Goal: Task Accomplishment & Management: Complete application form

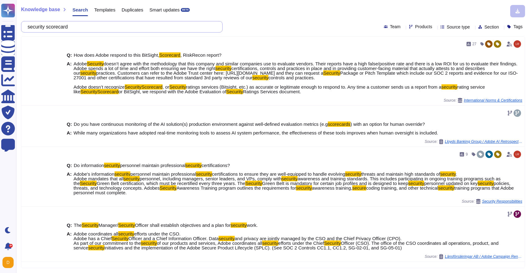
click at [84, 26] on input "security scorecard" at bounding box center [120, 26] width 192 height 11
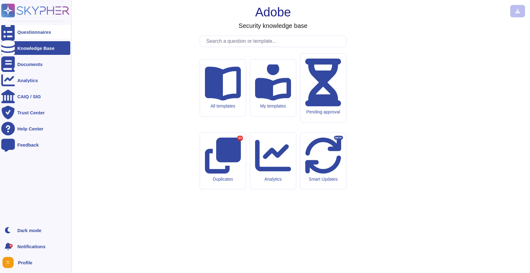
click at [13, 34] on div at bounding box center [8, 32] width 14 height 14
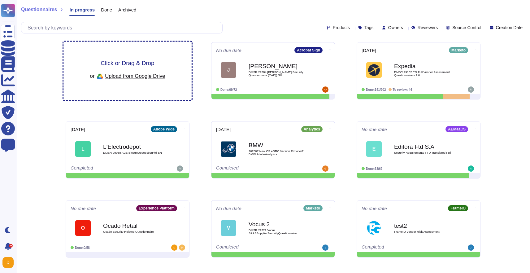
click at [126, 61] on span "Click or Drag & Drop" at bounding box center [128, 63] width 54 height 6
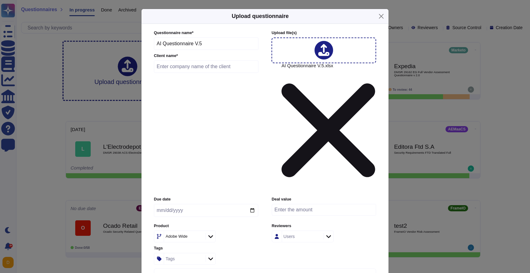
click at [195, 73] on input "text" at bounding box center [206, 66] width 105 height 12
type input "JPMC"
click at [181, 231] on div "Adobe Wide" at bounding box center [184, 236] width 40 height 11
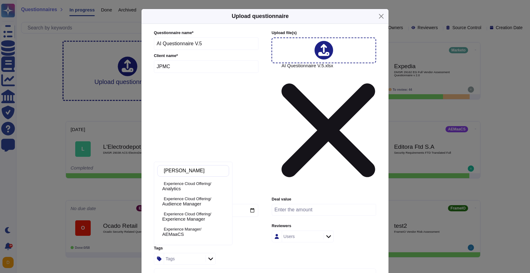
type input "Anal"
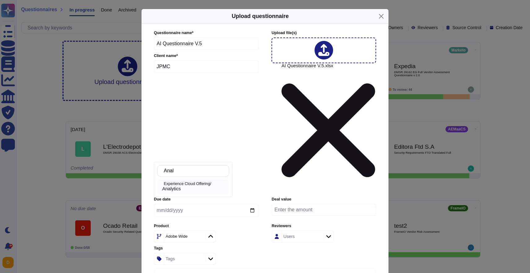
click at [196, 186] on div "Analytics" at bounding box center [194, 189] width 64 height 6
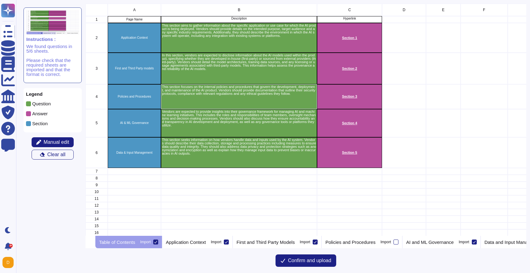
scroll to position [232, 441]
click at [221, 242] on div "Import" at bounding box center [216, 242] width 11 height 4
click at [0, 0] on input "Import" at bounding box center [0, 0] width 0 height 0
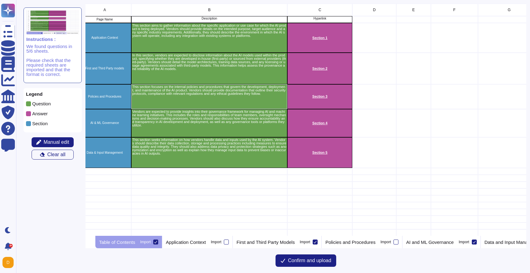
scroll to position [0, 33]
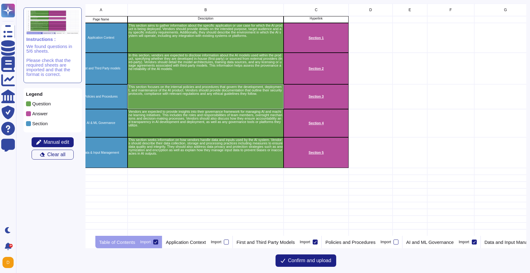
click at [158, 240] on div at bounding box center [155, 241] width 5 height 5
click at [0, 0] on input "Import" at bounding box center [0, 0] width 0 height 0
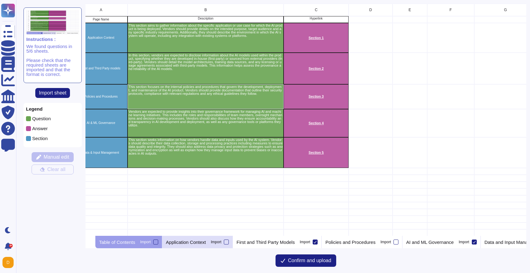
click at [206, 244] on p "Application Context" at bounding box center [186, 242] width 40 height 5
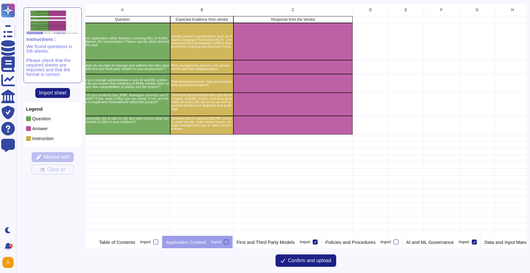
scroll to position [0, 0]
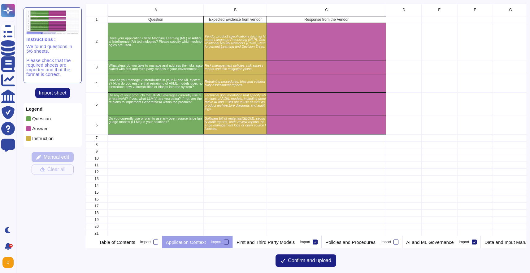
click at [229, 241] on div at bounding box center [226, 241] width 5 height 5
click at [0, 0] on input "Import" at bounding box center [0, 0] width 0 height 0
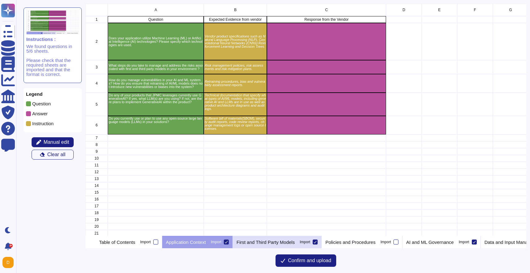
click at [295, 241] on p "First and Third Party Models" at bounding box center [266, 242] width 58 height 5
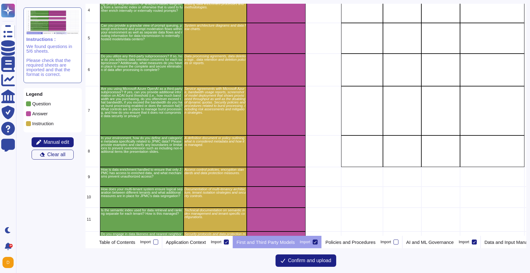
scroll to position [6, 8]
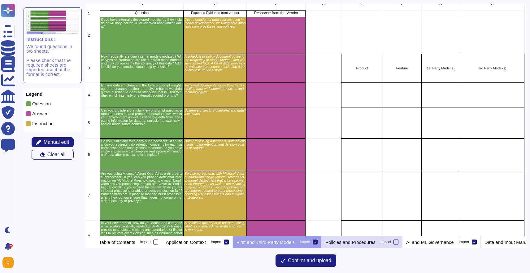
click at [398, 242] on div at bounding box center [396, 241] width 5 height 5
click at [0, 0] on input "Import" at bounding box center [0, 0] width 0 height 0
click at [398, 242] on div at bounding box center [396, 241] width 5 height 5
click at [0, 0] on input "Import" at bounding box center [0, 0] width 0 height 0
click at [376, 241] on p "Policies and Procedures" at bounding box center [350, 242] width 50 height 5
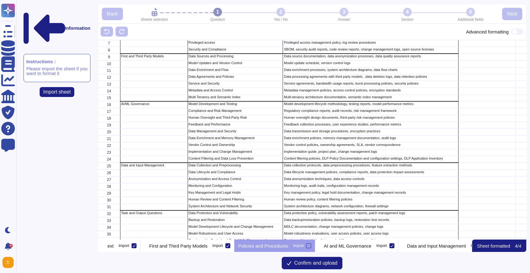
scroll to position [85, 0]
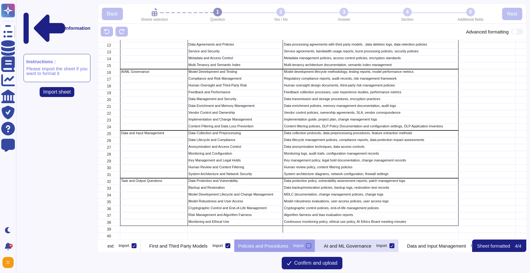
click at [389, 248] on div "AI and ML Governance Import" at bounding box center [356, 245] width 83 height 12
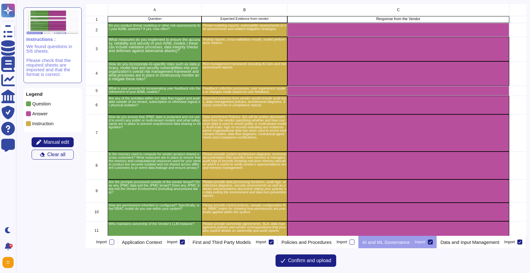
scroll to position [133, 0]
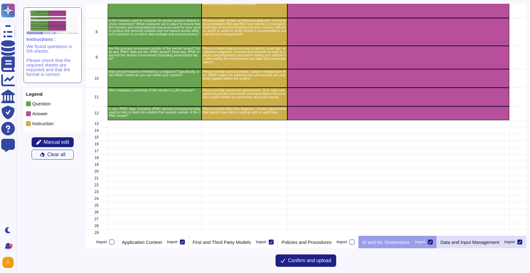
click at [488, 240] on p "Data and Input Management" at bounding box center [470, 242] width 59 height 5
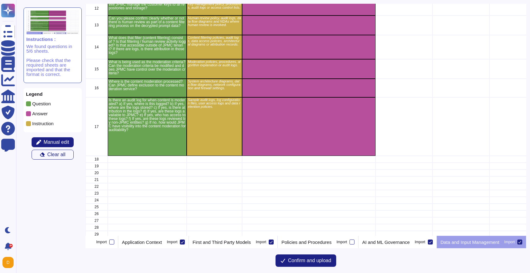
scroll to position [287, 0]
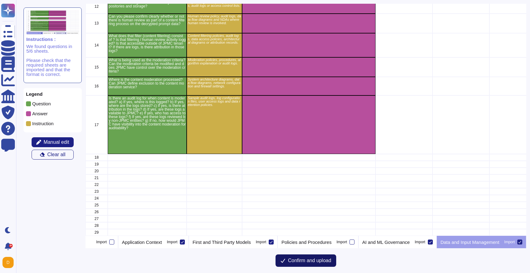
click at [324, 260] on span "Confirm and upload" at bounding box center [309, 260] width 43 height 5
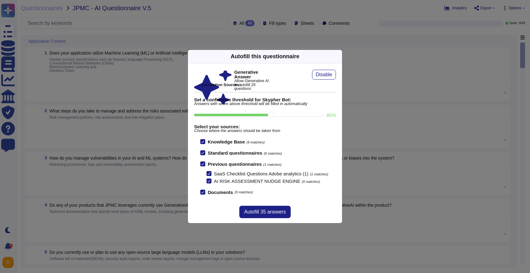
click at [338, 56] on icon at bounding box center [338, 56] width 0 height 0
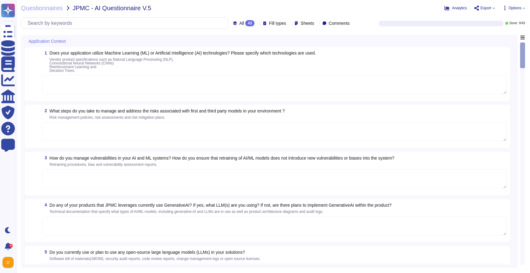
click at [510, 6] on span "Options" at bounding box center [515, 8] width 13 height 4
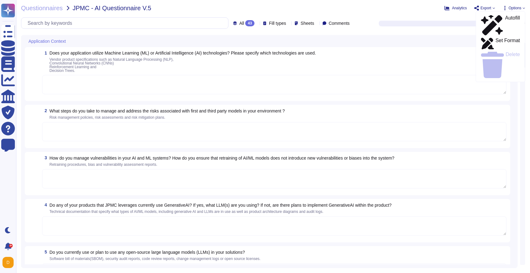
click at [510, 6] on span "Options" at bounding box center [515, 8] width 13 height 4
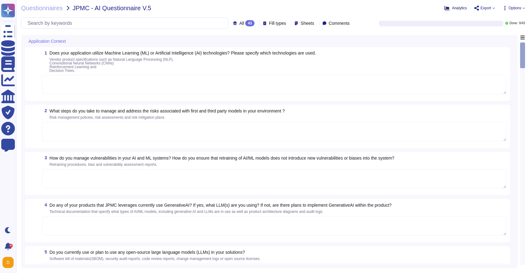
click at [455, 6] on span "Analytics" at bounding box center [459, 8] width 15 height 4
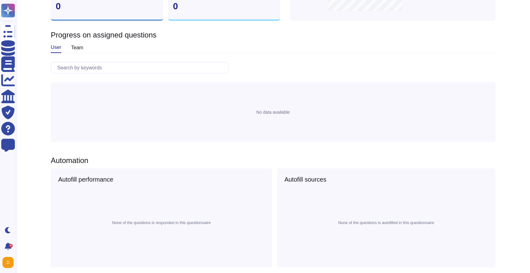
scroll to position [184, 0]
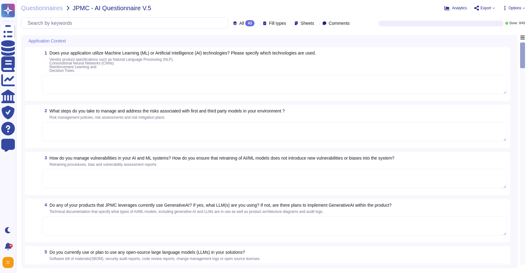
click at [510, 7] on span "Options" at bounding box center [515, 8] width 13 height 4
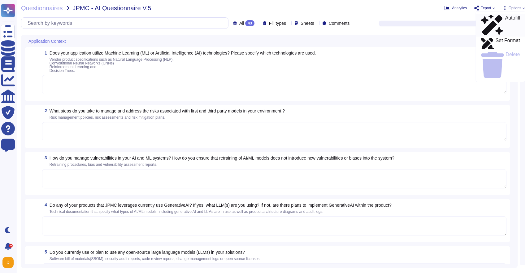
click at [505, 16] on p "Autofill" at bounding box center [512, 25] width 15 height 20
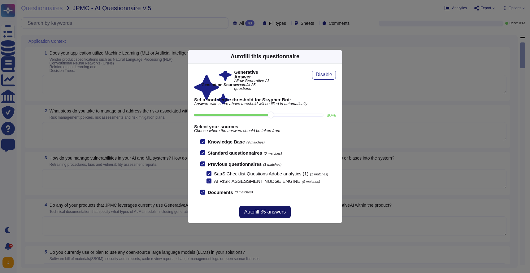
click at [267, 213] on span "Autofill 35 answers" at bounding box center [264, 211] width 41 height 5
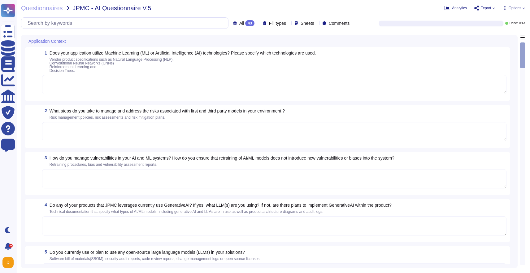
click at [272, 81] on textarea at bounding box center [274, 84] width 464 height 19
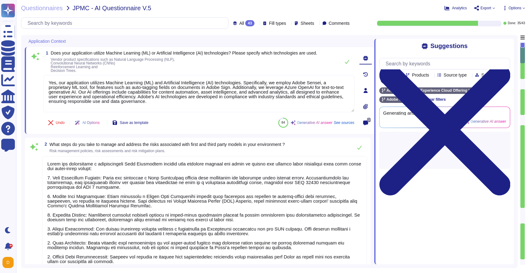
type textarea "Yes, our application utilizes Machine Learning (ML) and Artificial Intelligence…"
type textarea "Lorem ips dolorsitame c adipiscingeli Sedd Eiusmodtem incidid utla etdolore mag…"
type textarea "Adobe conducts vulnerability assessments and assigns risk ratings to discovered…"
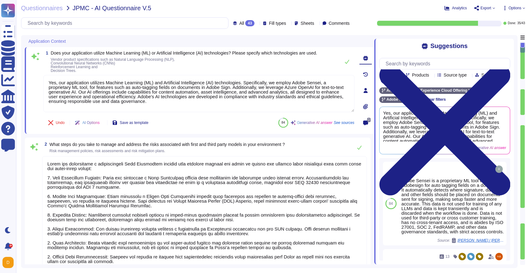
scroll to position [1, 0]
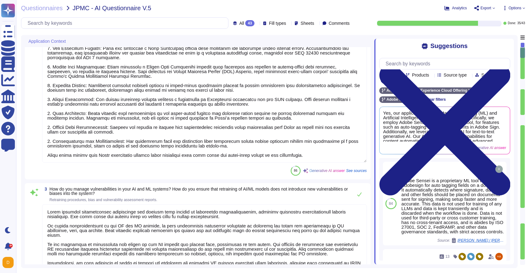
type textarea "Yes, some Adobe products leverage Generative AI features. For example, Adobe Ex…"
type textarea "When Adobe leverages third-party LLM technologies for generative AI features in…"
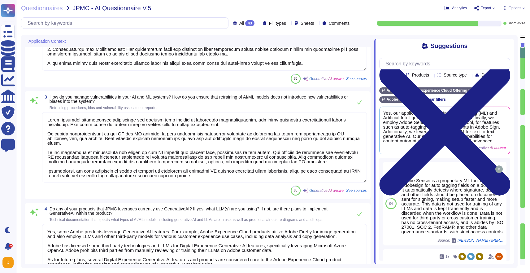
scroll to position [262, 0]
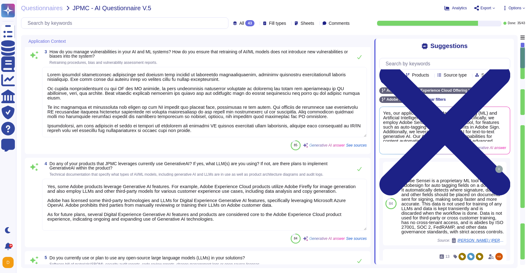
type textarea "Adobe Experience Cloud applications do not use customer data to train AI models…"
type textarea "Internal models are updated on a monthly basis. The training process involves a…"
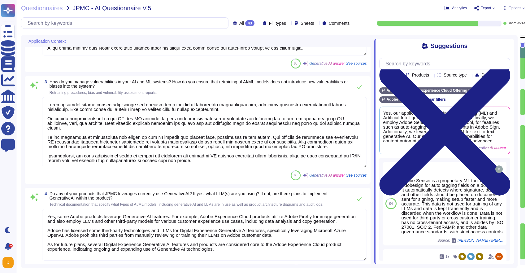
scroll to position [0, 0]
type textarea "Yes, our application utilizes Machine Learning (ML) and Artificial Intelligence…"
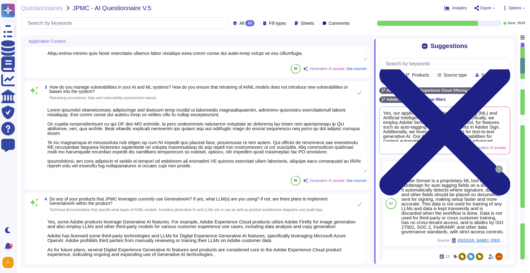
type textarea "Yes, some Adobe products leverage Generative AI features. For example, Adobe Ex…"
type textarea "When Adobe leverages third-party LLM technologies for generative AI features in…"
type textarea "Adobe Experience Cloud applications do not use customer data to train AI models…"
type textarea "Internal models are updated on a monthly basis. The training process involves a…"
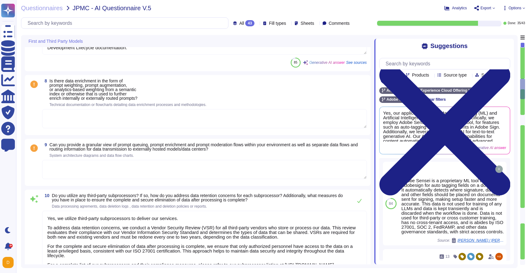
type textarea "Yes, we utilize third-party subprocessors to deliver our services. To address d…"
type textarea "Yes, we are using Microsoft Azure OpenAI as a third-party subprocessor. Regardi…"
type textarea "All Adobe data collected, processed, transmitted, stored, or destroyed by or on…"
type textarea "Adobe had access controls in place to limit Adobe employee access to customer d…"
type textarea "Our multi-tenant system ensures logical separation between different tenants th…"
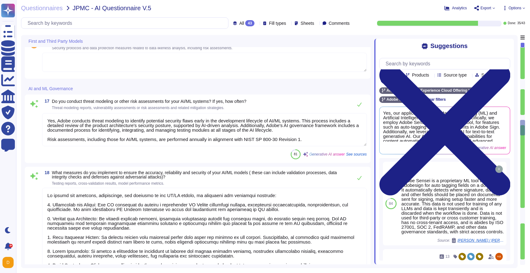
type textarea "Yes, Adobe conducts threat modeling to identify potential security flaws early …"
type textarea "To ensure the accuracy, reliability, and security of our AI/ML models, we imple…"
type textarea "Adobe incorporates AI-specific risks into its overall risk management framework…"
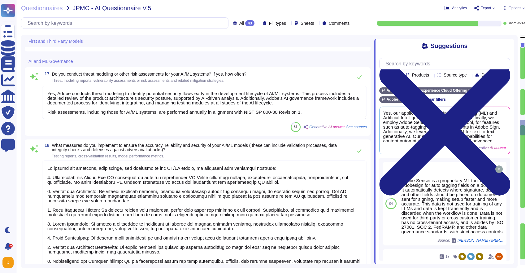
scroll to position [1, 0]
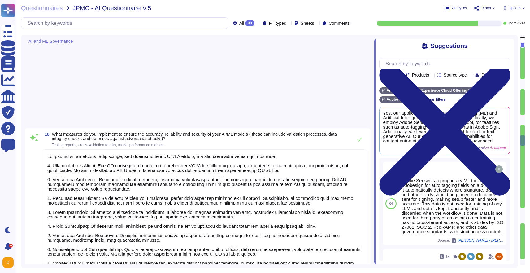
type textarea "Our process for incorporating user feedback into the refinement of our AI/ML mo…"
type textarea "In order to protect against unauthorized access and modification, Adobe capture…"
type textarea "To ensure that customer data, including that of JPMC, is protected and not used…"
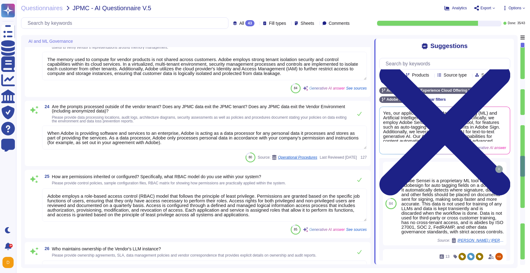
type textarea "The memory used to compute for vendor products is not shared across customers. …"
type textarea "When Adobe is providing software and services to an enterprise, Adobe is acting…"
type textarea "Adobe employs a role-based access control (RBAC) model that follows the princip…"
type textarea "The vendor maintains ownership of all right, title, and interest in the Service…"
type textarea "Yes"
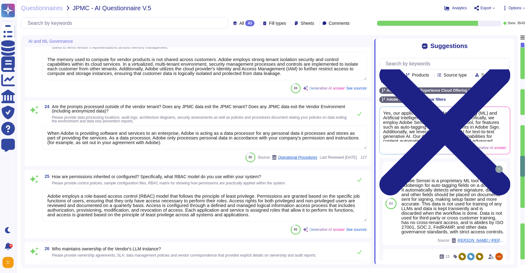
type textarea "Adobe employs standardized processes for AI features and solutions, which inclu…"
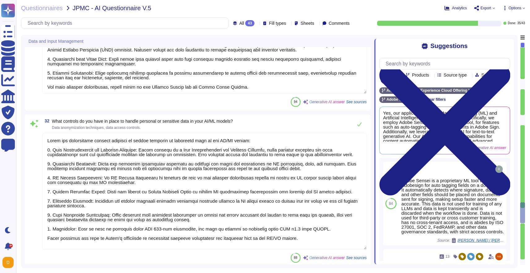
type textarea "Lorem ipsumdo sitametcon adip elit seddoeiusm temporincid utla et DOLO mag ALIQ…"
type textarea "Adobe has implemented several controls to handle personal or sensitive data in …"
type textarea "Adobe utilizes cloud-native key management systems (KMS) and/or approved key re…"
type textarea "Yes, data retention can be modified to comply with legal holds. Adobe does not …"
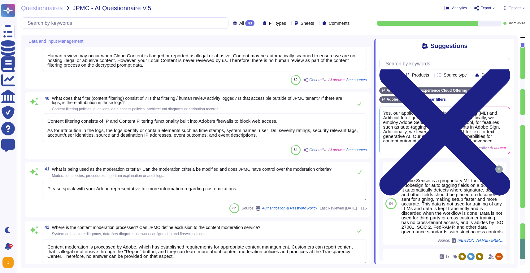
type textarea "Yes"
type textarea "Human review may occur when Cloud Content is flagged or reported as illegal or …"
type textarea "Content filtering consists of IP and Content Filtering functionality built into…"
type textarea "Please speak with your Adobe representative for more information regarding cust…"
type textarea "Content moderation is processed by Adobe, which has established requirements fo…"
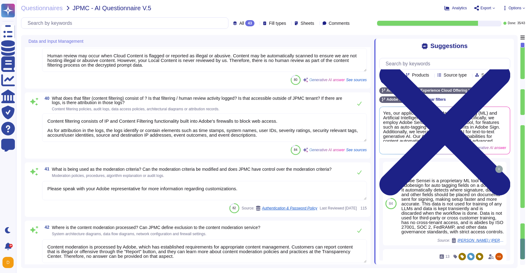
scroll to position [3534, 0]
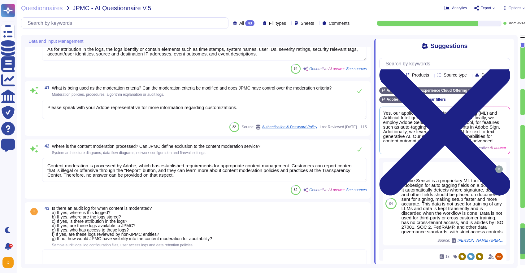
type textarea "Adobe utilizes cloud-native key management systems (KMS) and/or approved key re…"
type textarea "Yes, data retention can be modified to comply with legal holds. Adobe does not …"
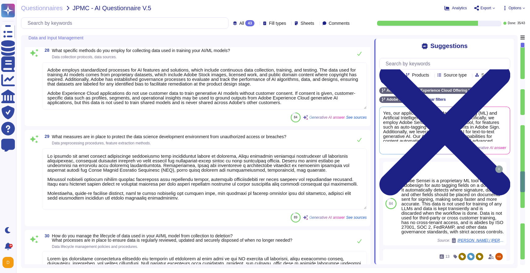
type textarea "When Adobe is providing software and services to an enterprise, Adobe is acting…"
type textarea "Adobe employs a role-based access control (RBAC) model that follows the princip…"
type textarea "The vendor maintains ownership of all right, title, and interest in the Service…"
type textarea "Yes"
type textarea "Adobe employs standardized processes for AI features and solutions, which inclu…"
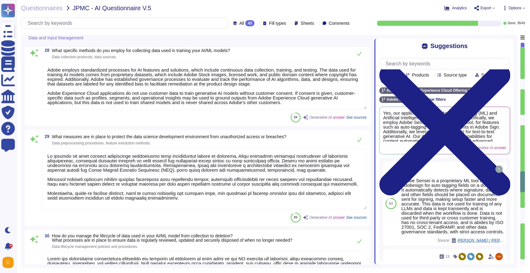
type textarea "To protect the data science development environment from unauthorized access or…"
type textarea "Adobe has established standardized processes for managing the lifecycle of data…"
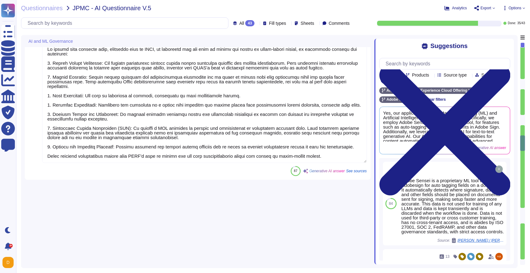
type textarea "To ensure the accuracy, reliability, and security of our AI/ML models, we imple…"
type textarea "Adobe incorporates AI-specific risks into its overall risk management framework…"
type textarea "Our process for incorporating user feedback into the refinement of our AI/ML mo…"
type textarea "In order to protect against unauthorized access and modification, Adobe capture…"
type textarea "To ensure that customer data, including that of JPMC, is protected and not used…"
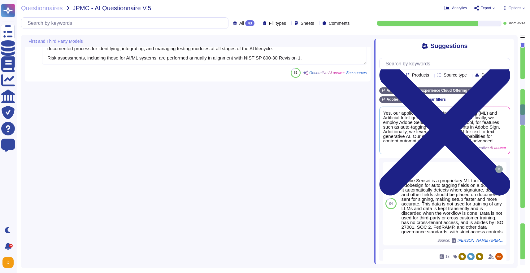
type textarea "Yes, we are using Microsoft Azure OpenAI as a third-party subprocessor. Regardi…"
type textarea "All Adobe data collected, processed, transmitted, stored, or destroyed by or on…"
type textarea "Adobe had access controls in place to limit Adobe employee access to customer d…"
type textarea "Our multi-tenant system ensures logical separation between different tenants th…"
type textarea "Yes, Adobe conducts threat modeling to identify potential security flaws early …"
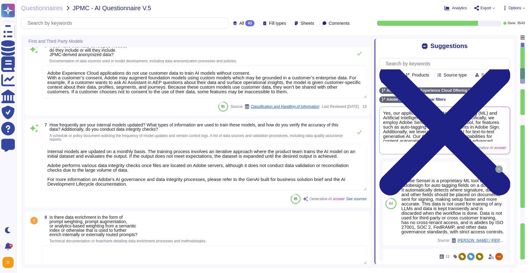
type textarea "Adobe Experience Cloud applications do not use customer data to train AI models…"
type textarea "Internal models are updated on a monthly basis. The training process involves a…"
type textarea "Yes, we utilize third-party subprocessors to deliver our services. To address d…"
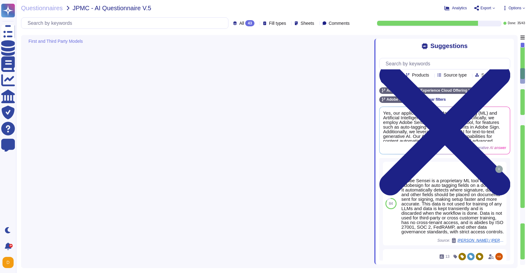
scroll to position [0, 0]
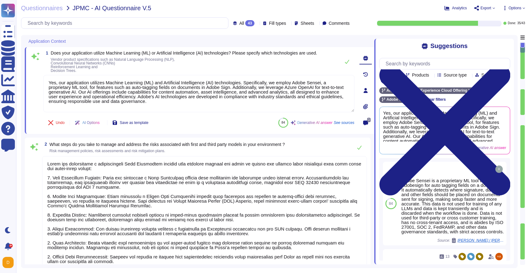
type textarea "Yes, our application utilizes Machine Learning (ML) and Artificial Intelligence…"
type textarea "Lorem ips dolorsitame c adipiscingeli Sedd Eiusmodtem incidid utla etdolore mag…"
type textarea "Adobe conducts vulnerability assessments and assigns risk ratings to discovered…"
click at [318, 121] on span "Generative AI answer" at bounding box center [315, 123] width 36 height 4
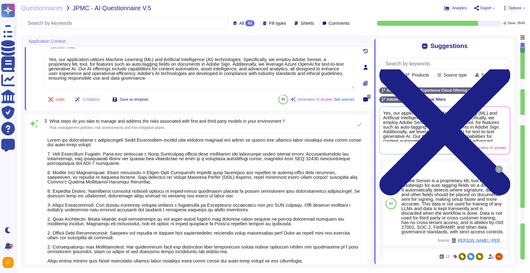
type textarea "Yes, some Adobe products leverage Generative AI features. For example, Adobe Ex…"
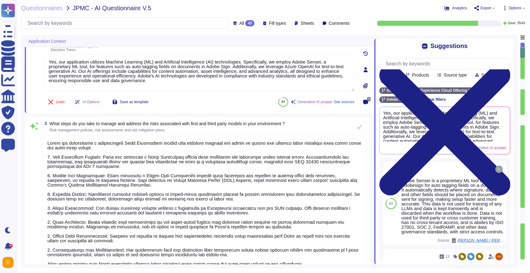
scroll to position [0, 0]
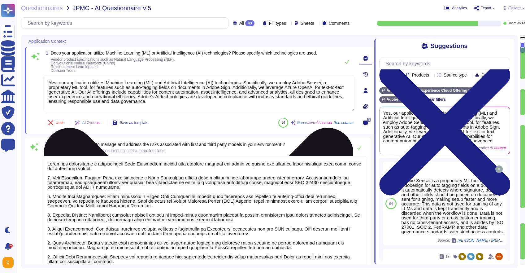
drag, startPoint x: 329, startPoint y: 82, endPoint x: 300, endPoint y: 81, distance: 29.4
click at [300, 81] on textarea "Yes, our application utilizes Machine Learning (ML) and Artificial Intelligence…" at bounding box center [198, 93] width 311 height 37
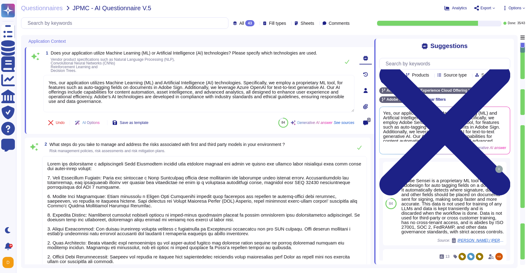
scroll to position [1, 0]
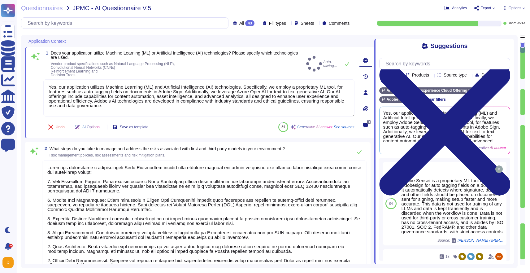
type textarea "Yes, our application utilizes Machine Learning (ML) and Artificial Intelligence…"
click at [231, 179] on textarea at bounding box center [204, 227] width 325 height 135
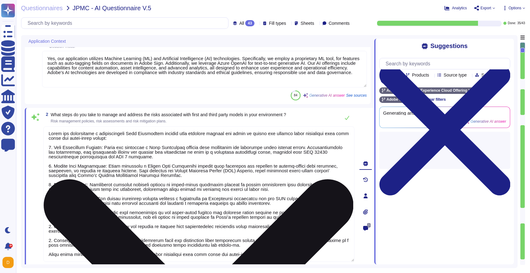
type textarea "Yes, some Adobe products leverage Generative AI features. For example, Adobe Ex…"
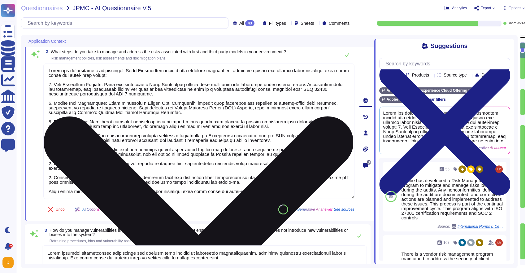
scroll to position [90, 0]
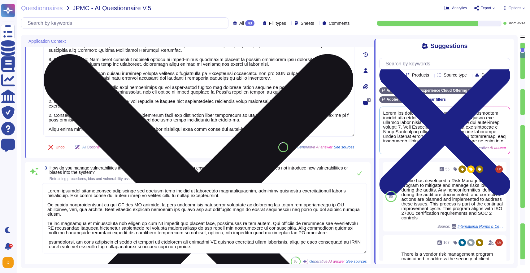
type textarea "When Adobe leverages third-party LLM technologies for generative AI features in…"
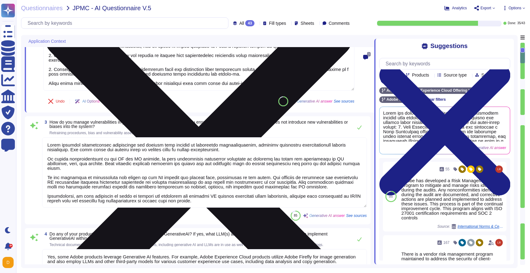
type textarea "Adobe Experience Cloud applications do not use customer data to train AI models…"
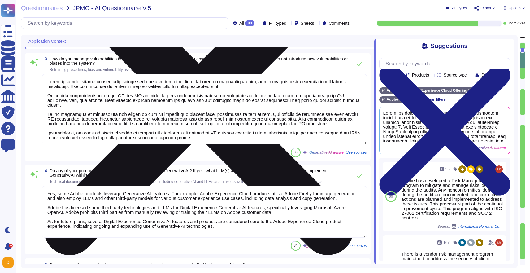
type textarea "Internal models are updated on a monthly basis. The training process involves a…"
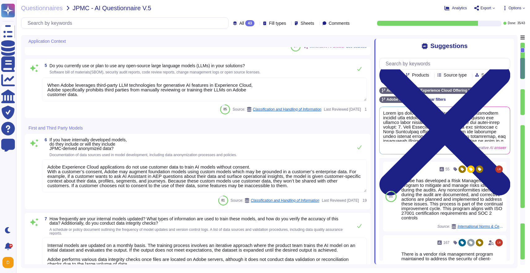
scroll to position [1, 0]
type textarea "Yes, we utilize third-party subprocessors to deliver our services. To address d…"
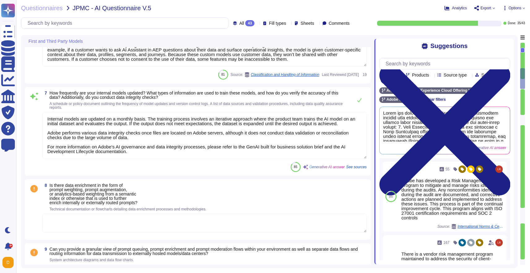
type textarea "Yes, we are using Microsoft Azure OpenAI as a third-party subprocessor. Regardi…"
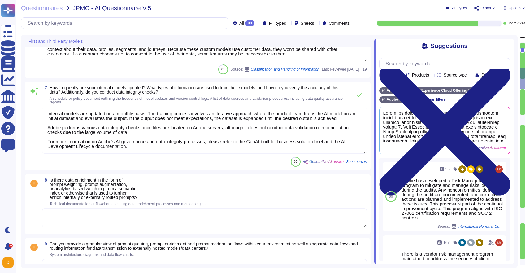
click at [154, 219] on textarea at bounding box center [204, 217] width 325 height 19
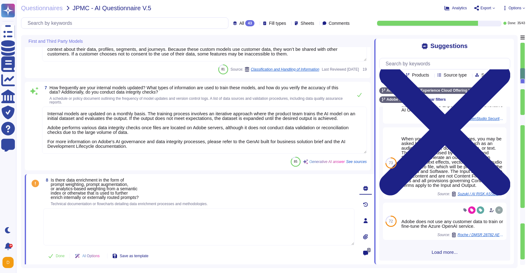
scroll to position [197, 0]
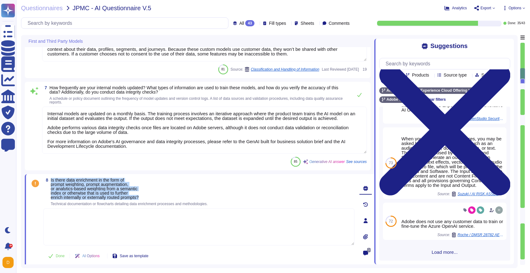
drag, startPoint x: 149, startPoint y: 200, endPoint x: 48, endPoint y: 179, distance: 103.0
click at [48, 180] on span "8 Is there data enrichment in the form of prompt weighting, prompt augmentation…" at bounding box center [125, 192] width 164 height 28
copy span "Is there data enrichment in the form of prompt weighting, prompt augmentation, …"
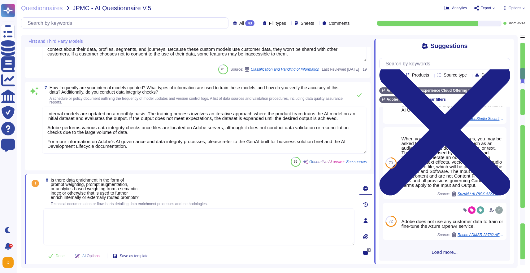
click at [176, 235] on textarea at bounding box center [198, 226] width 311 height 37
paste textarea "[URL][DOMAIN_NAME]"
type textarea "Please review [URL][DOMAIN_NAME]"
click at [261, 176] on div "8 Is there data enrichment in the form of prompt weighting, prompt augmentation…" at bounding box center [200, 220] width 350 height 93
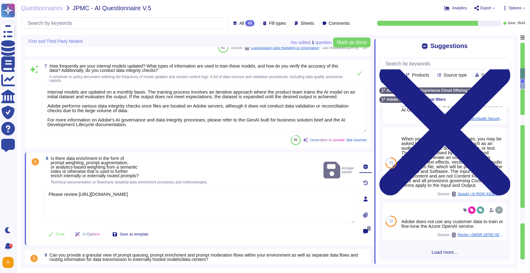
type textarea "Yes, we are using Microsoft Azure OpenAI as a third-party subprocessor. Regardi…"
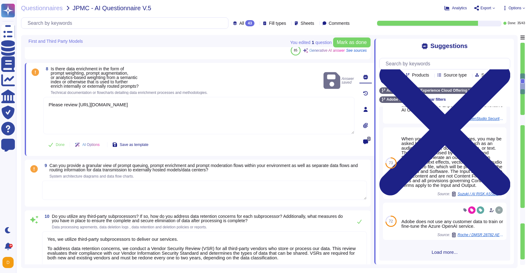
scroll to position [687, 0]
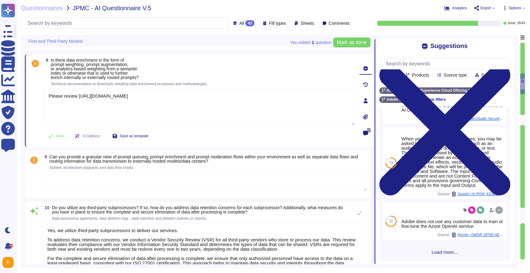
click at [239, 188] on textarea at bounding box center [204, 181] width 325 height 19
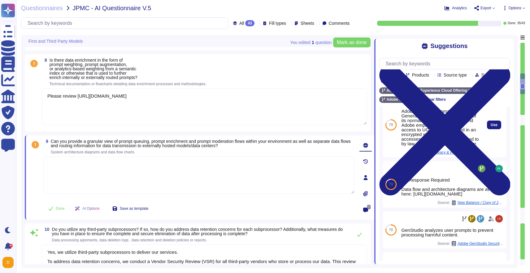
scroll to position [94, 0]
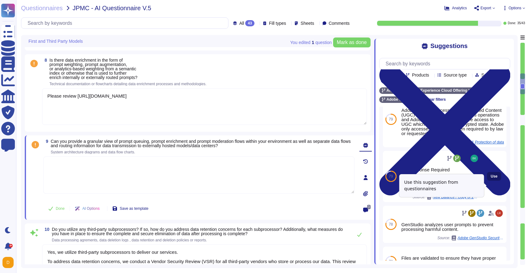
click at [498, 180] on button "Use" at bounding box center [494, 176] width 14 height 9
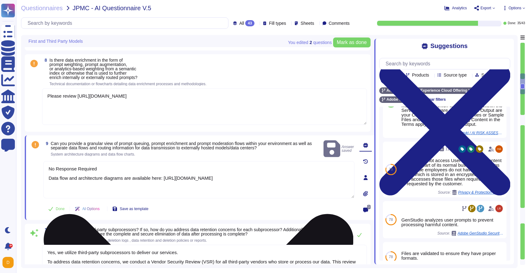
click at [180, 166] on textarea "No Response Required Data flow and architecture diagrams are available here: [U…" at bounding box center [198, 179] width 311 height 37
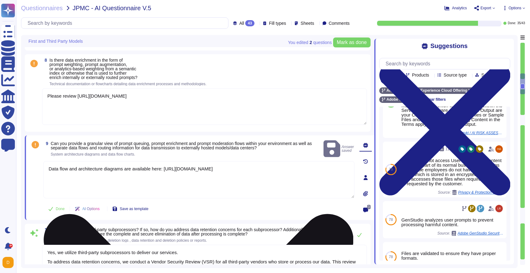
type textarea "Data flow and architecture diagrams are available here: [URL][DOMAIN_NAME]"
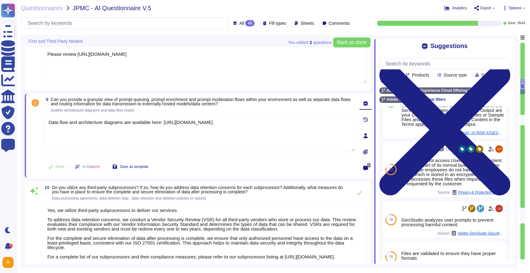
type textarea "All Adobe data collected, processed, transmitted, stored, or destroyed by or on…"
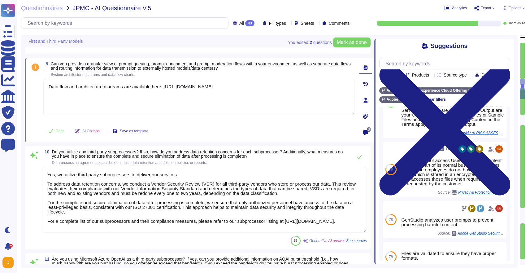
scroll to position [1, 0]
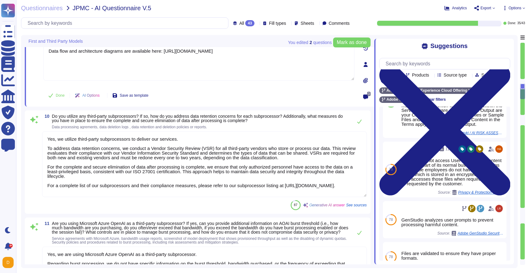
type textarea "Adobe had access controls in place to limit Adobe employee access to customer d…"
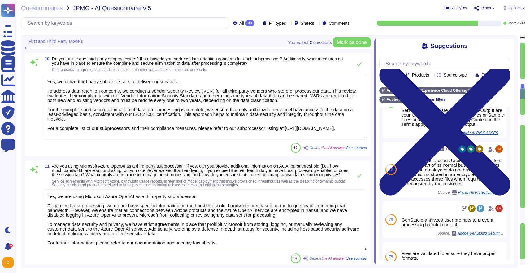
type textarea "Our multi-tenant system ensures logical separation between different tenants th…"
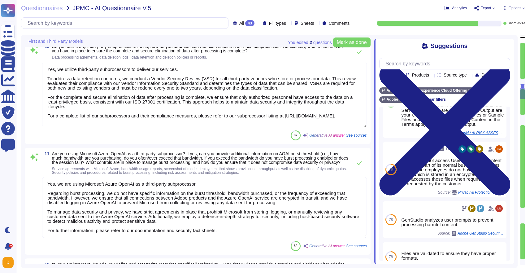
type textarea "Data flow and architecture diagrams are available here: [URL][DOMAIN_NAME]"
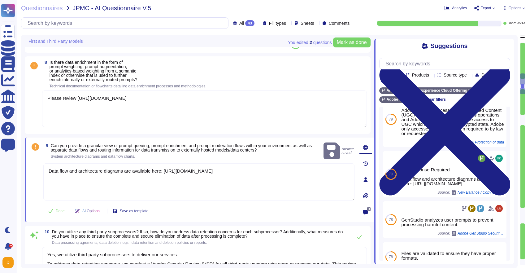
type textarea "Adobe Experience Cloud applications do not use customer data to train AI models…"
type textarea "Internal models are updated on a monthly basis. The training process involves a…"
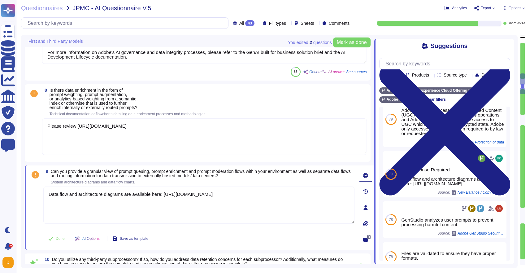
scroll to position [659, 0]
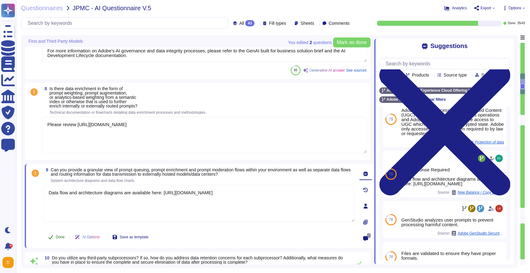
click at [53, 241] on button "Done" at bounding box center [56, 237] width 26 height 12
click at [128, 107] on span "Is there data enrichment in the form of prompt weighting, prompt augmentation, …" at bounding box center [94, 97] width 88 height 22
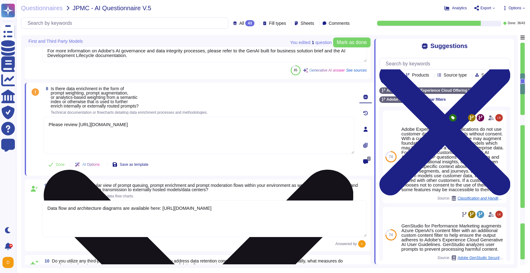
click at [122, 131] on textarea "Please review [URL][DOMAIN_NAME]" at bounding box center [198, 135] width 311 height 37
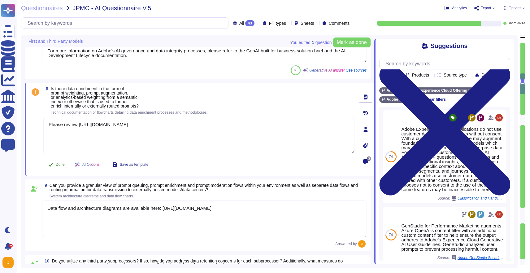
click at [60, 160] on button "Done" at bounding box center [56, 164] width 26 height 12
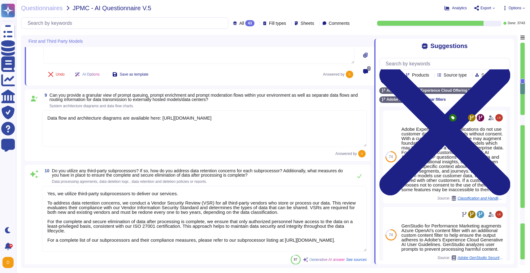
type textarea "Yes, we are using Microsoft Azure OpenAI as a third-party subprocessor. Regardi…"
type textarea "All Adobe data collected, processed, transmitted, stored, or destroyed by or on…"
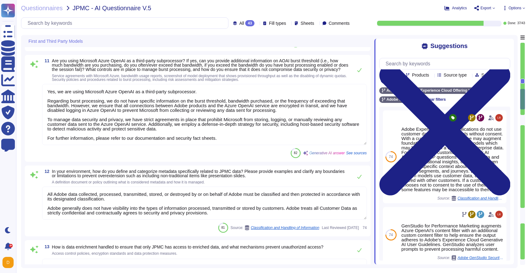
type textarea "Adobe had access controls in place to limit Adobe employee access to customer d…"
type textarea "Our multi-tenant system ensures logical separation between different tenants th…"
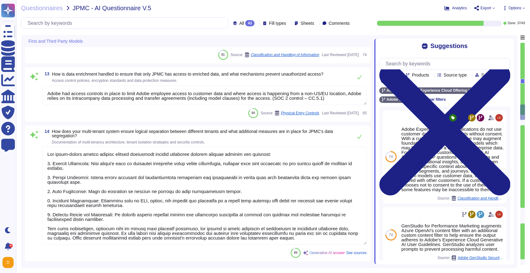
type textarea "Yes, Adobe conducts threat modeling to identify potential security flaws early …"
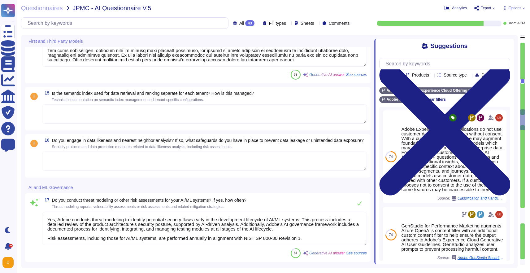
type textarea "To ensure the accuracy, reliability, and security of our AI/ML models, we imple…"
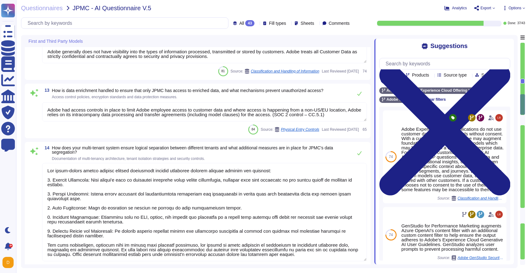
type textarea "Yes, we utilize third-party subprocessors to deliver our services. To address d…"
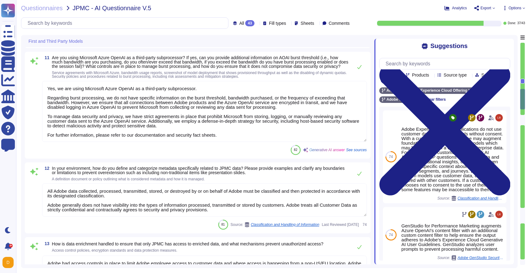
type textarea "Data flow and architecture diagrams are available here: [URL][DOMAIN_NAME]"
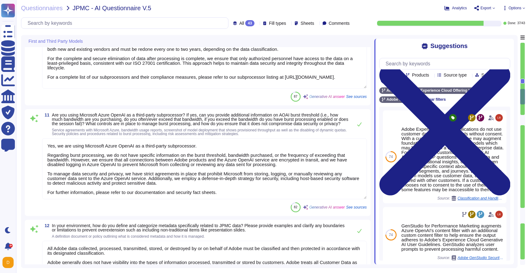
scroll to position [883, 0]
type textarea "Please review [URL][DOMAIN_NAME]"
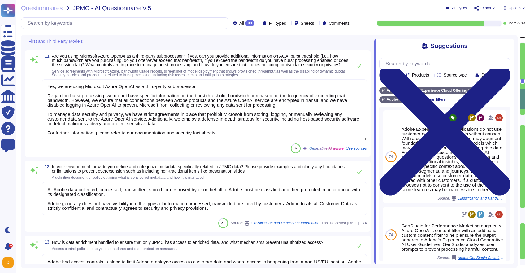
scroll to position [946, 0]
click at [232, 140] on textarea "Yes, we are using Microsoft Azure OpenAI as a third-party subprocessor. Regardi…" at bounding box center [204, 109] width 325 height 61
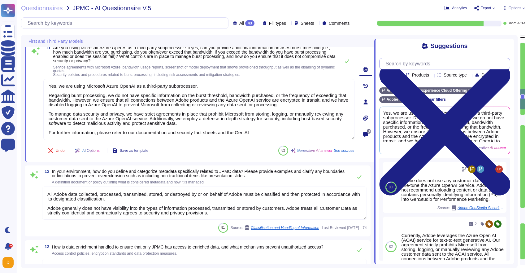
type textarea "Yes, we are using Microsoft Azure OpenAI as a third-party subprocessor. Regardi…"
click at [405, 64] on input "text" at bounding box center [446, 63] width 127 height 11
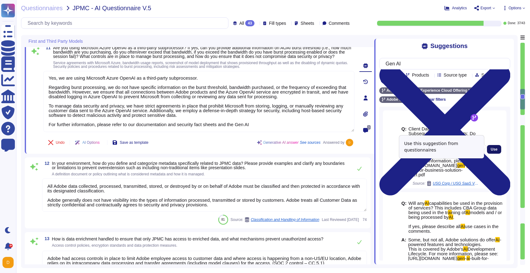
type input "Gen AI"
click at [500, 147] on button "Use" at bounding box center [494, 149] width 14 height 9
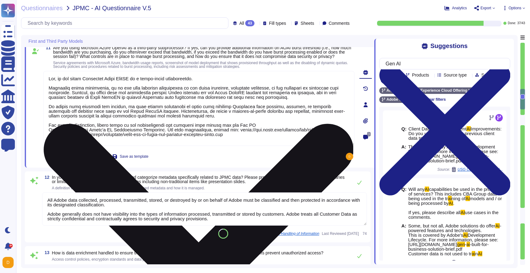
drag, startPoint x: 257, startPoint y: 133, endPoint x: 228, endPoint y: 131, distance: 29.5
click at [228, 131] on textarea at bounding box center [198, 108] width 311 height 75
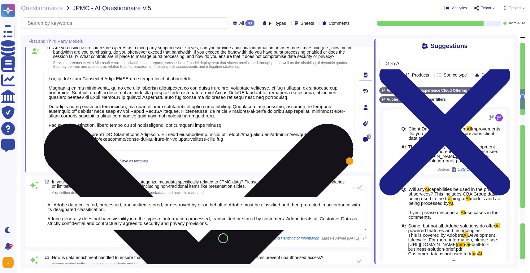
drag, startPoint x: 248, startPoint y: 146, endPoint x: 46, endPoint y: 140, distance: 201.6
click at [46, 140] on textarea at bounding box center [198, 111] width 311 height 80
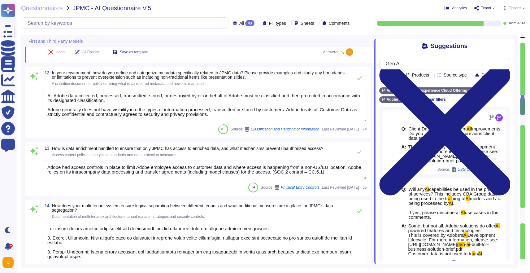
scroll to position [1056, 0]
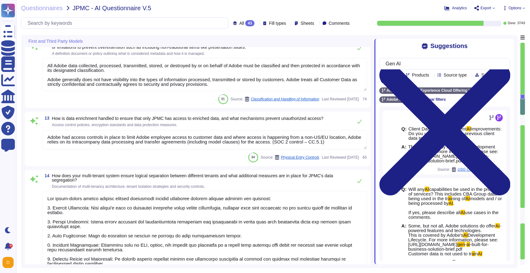
type textarea "Yes, we are using Microsoft Azure OpenAI as a third-party subprocessor. Regardi…"
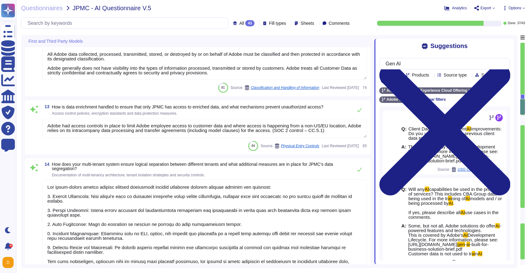
scroll to position [1094, 0]
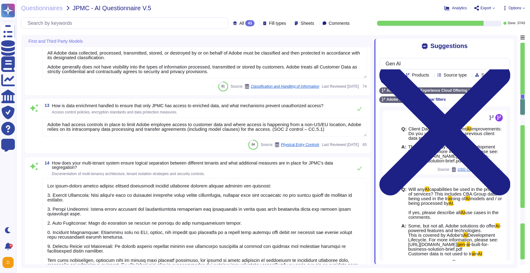
type textarea "Yes, Adobe conducts threat modeling to identify potential security flaws early …"
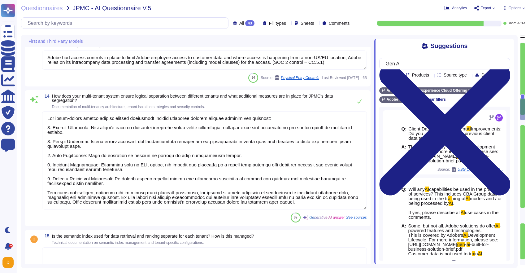
scroll to position [1154, 0]
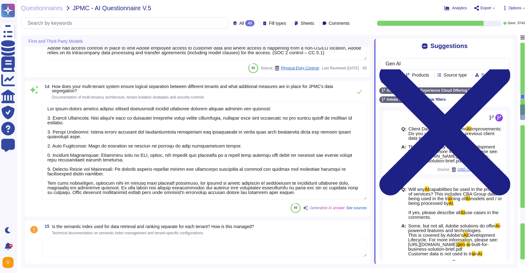
type textarea "To ensure the accuracy, reliability, and security of our AI/ML models, we imple…"
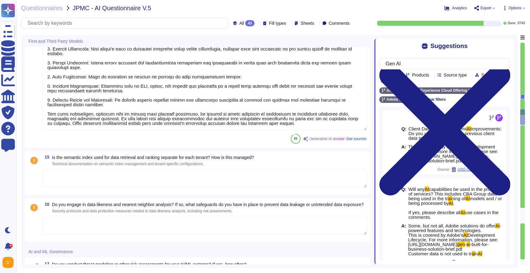
scroll to position [1233, 0]
click at [164, 187] on textarea at bounding box center [204, 176] width 325 height 19
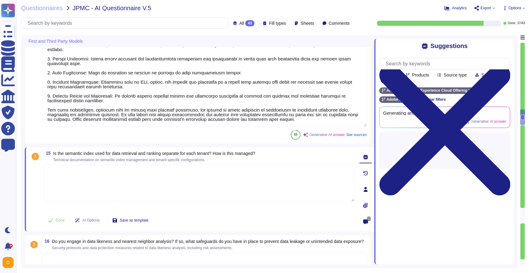
type textarea "To ensure the accuracy, reliability, and security of our AI/ML models, we imple…"
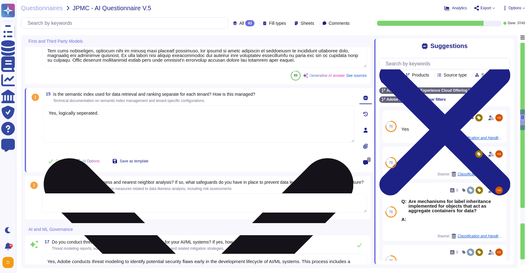
scroll to position [1295, 0]
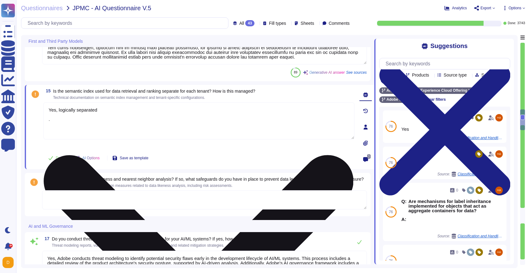
paste textarea "This is covered by Adobe's AI Development Lifecycle. For more information, plea…"
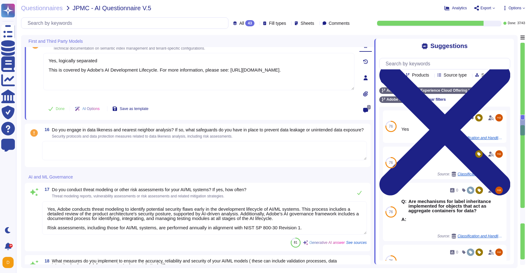
scroll to position [1344, 0]
type textarea "Yes, logically separated This is covered by Adobe's AI Development Lifecycle. F…"
click at [141, 161] on textarea at bounding box center [204, 150] width 325 height 19
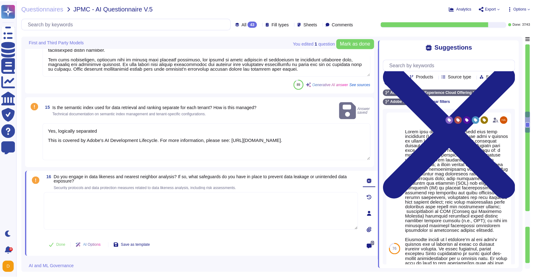
scroll to position [1275, 0]
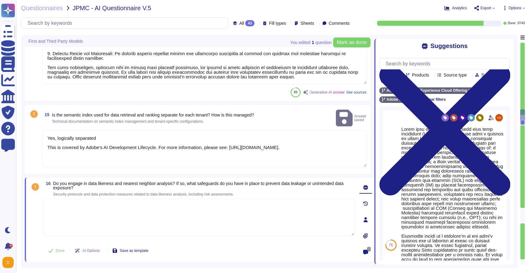
click at [41, 152] on div "15 Is the semantic index used for data retrieval and ranking separate for each …" at bounding box center [197, 139] width 338 height 62
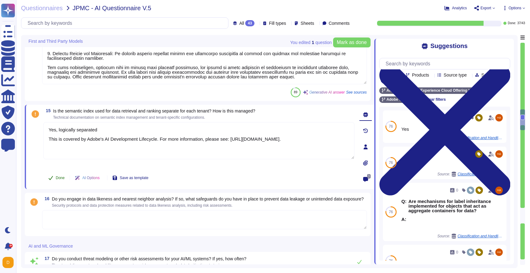
click at [53, 173] on button "Done" at bounding box center [56, 178] width 26 height 12
click at [109, 229] on textarea at bounding box center [204, 219] width 325 height 19
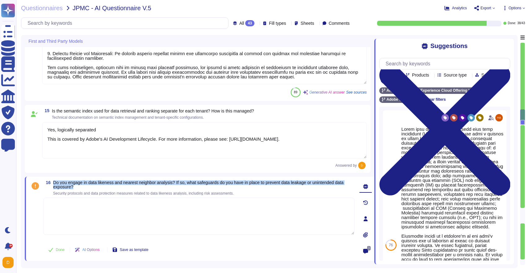
drag, startPoint x: 173, startPoint y: 185, endPoint x: 50, endPoint y: 183, distance: 122.9
click at [50, 183] on span "16 Do you engage in data likeness and nearest neighbor analysis? If so, what sa…" at bounding box center [198, 187] width 311 height 15
copy span "Do you engage in data likeness and nearest neighbor analysis? If so, what safeg…"
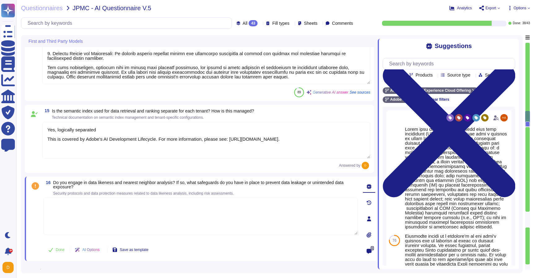
click at [162, 213] on textarea at bounding box center [200, 216] width 315 height 37
paste textarea "[URL][DOMAIN_NAME]."
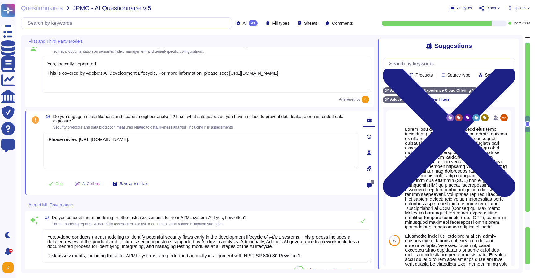
scroll to position [1352, 0]
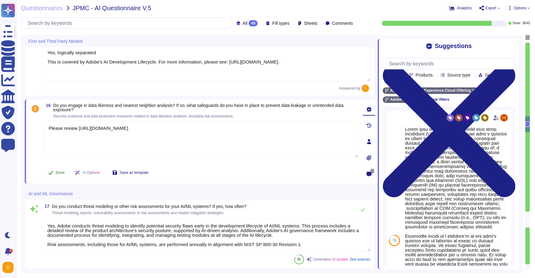
type textarea "Please review [URL][DOMAIN_NAME]."
click at [62, 174] on button "Done" at bounding box center [56, 172] width 26 height 12
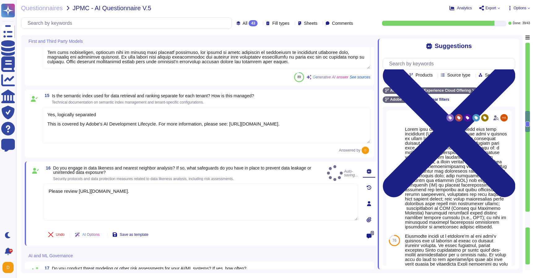
scroll to position [1289, 0]
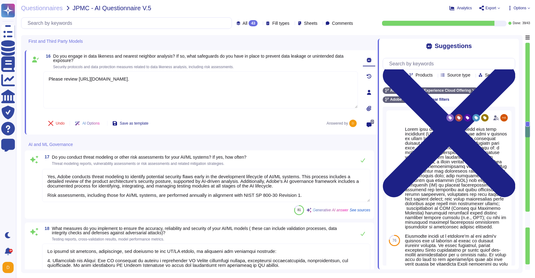
type textarea "Adobe incorporates AI-specific risks into its overall risk management framework…"
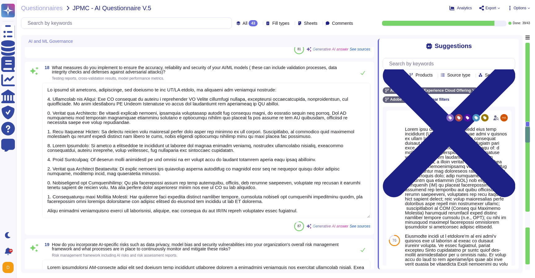
scroll to position [0, 0]
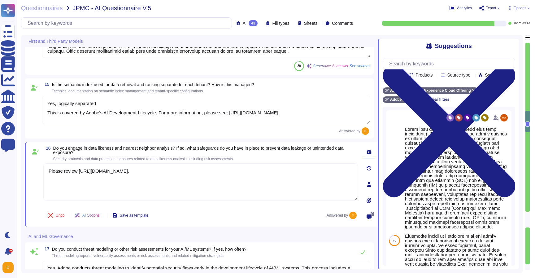
type textarea "Adobe had access controls in place to limit Adobe employee access to customer d…"
type textarea "Our multi-tenant system ensures logical separation between different tenants th…"
type textarea "Yes, logically separated This is covered by Adobe's AI Development Lifecycle. F…"
type textarea "Please review [URL][DOMAIN_NAME]."
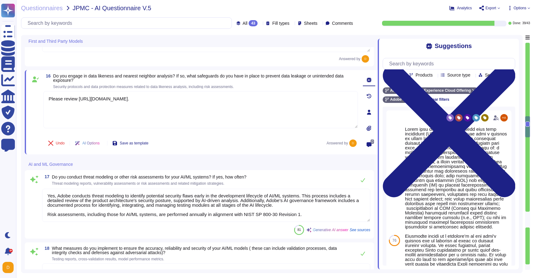
type textarea "Adobe incorporates AI-specific risks into its overall risk management framework…"
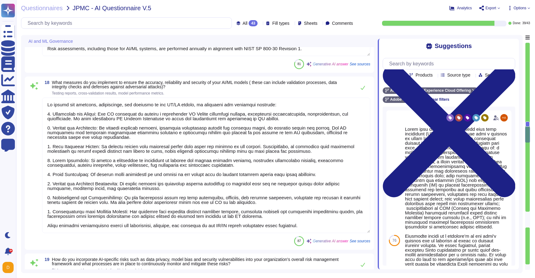
scroll to position [1523, 0]
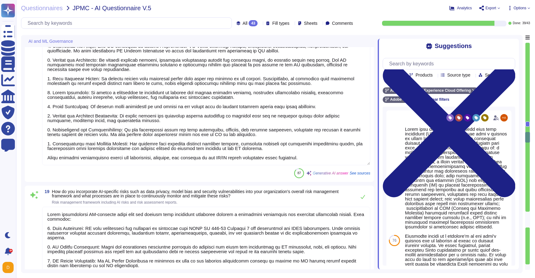
type textarea "Our process for incorporating user feedback into the refinement of our AI/ML mo…"
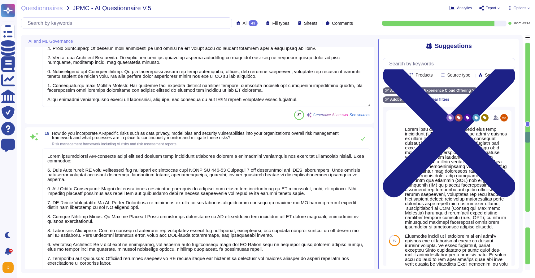
scroll to position [1, 0]
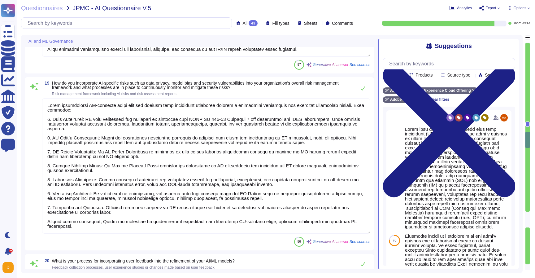
type textarea "In order to protect against unauthorized access and modification, Adobe capture…"
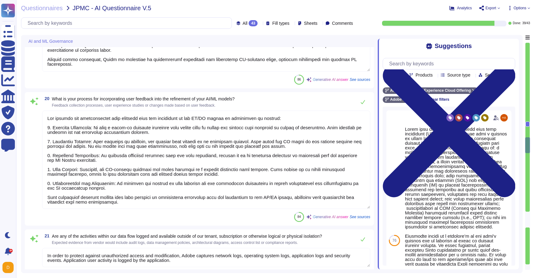
type textarea "To ensure that customer data, including that of JPMC, is protected and not used…"
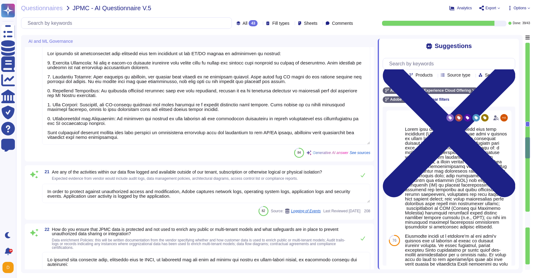
type textarea "The memory used to compute for vendor products is not shared across customers. …"
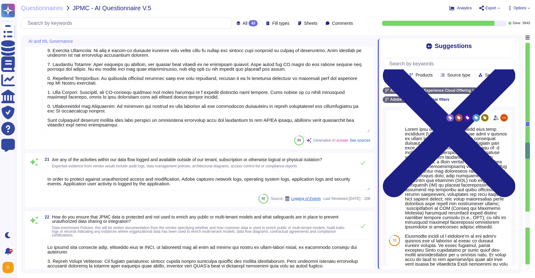
scroll to position [1927, 0]
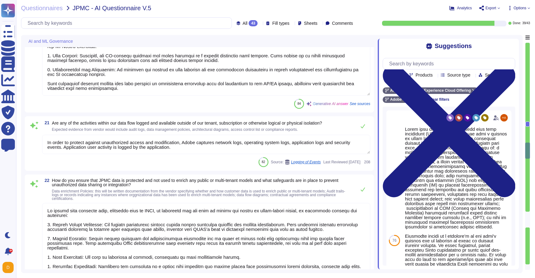
type textarea "When Adobe is providing software and services to an enterprise, Adobe is acting…"
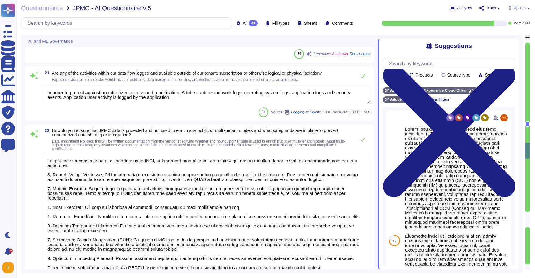
scroll to position [1995, 0]
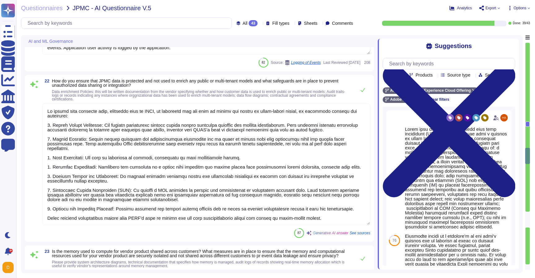
type textarea "Adobe employs a role-based access control (RBAC) model that follows the princip…"
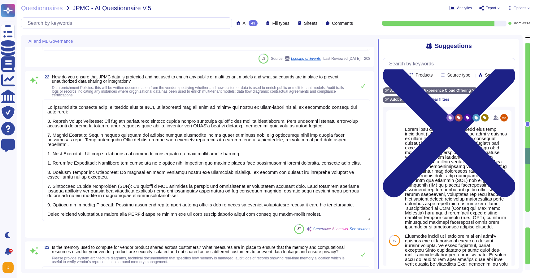
scroll to position [1, 0]
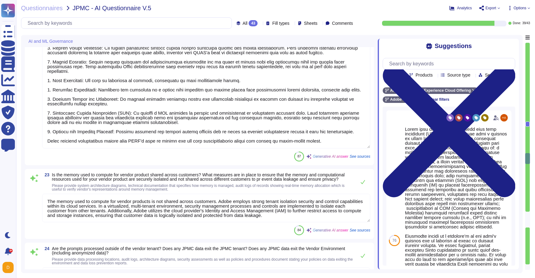
type textarea "The vendor maintains ownership of all right, title, and interest in the Service…"
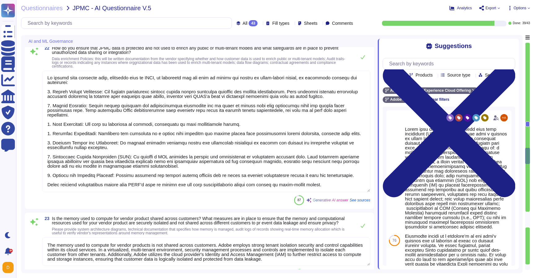
scroll to position [2093, 0]
click at [341, 183] on textarea at bounding box center [206, 130] width 328 height 121
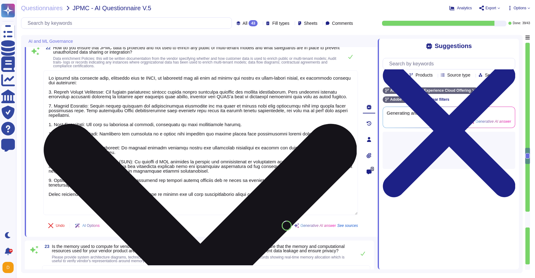
paste textarea "[URL][DOMAIN_NAME]."
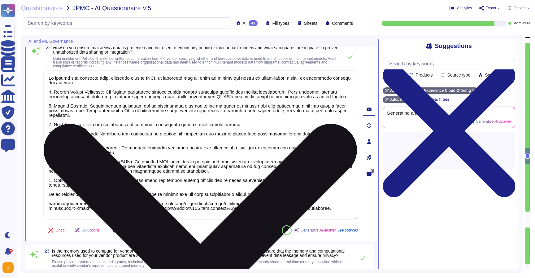
scroll to position [0, 0]
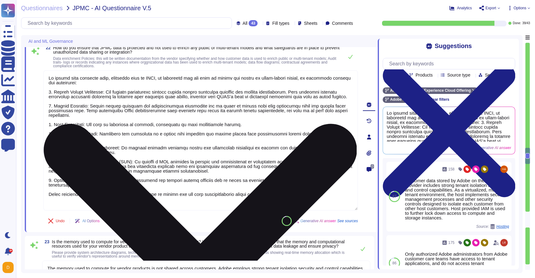
click at [252, 200] on textarea at bounding box center [200, 140] width 315 height 140
type textarea "To ensure that customer data, including that of JPMC, is protected and not used…"
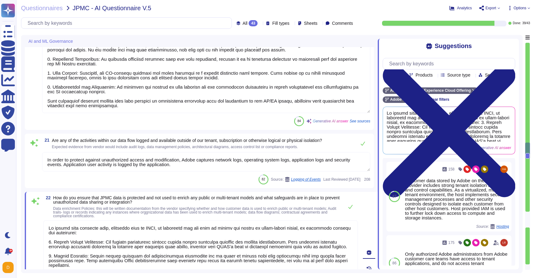
scroll to position [1937, 0]
type textarea "Adobe incorporates AI-specific risks into its overall risk management framework…"
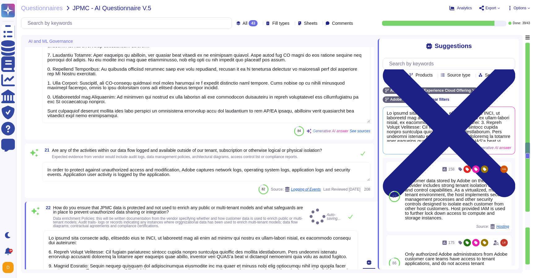
type textarea "To ensure that customer data, including that of JPMC, is protected and not used…"
drag, startPoint x: 131, startPoint y: 118, endPoint x: 32, endPoint y: 110, distance: 100.0
click at [32, 110] on div "20 What is your process for incorporating user feedback into the refinement of …" at bounding box center [199, 73] width 342 height 126
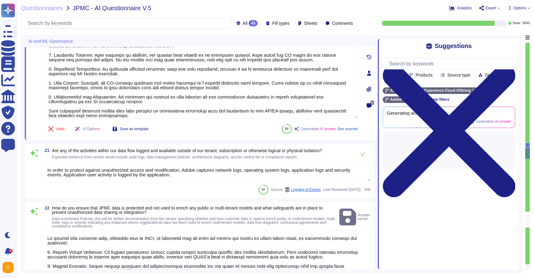
scroll to position [0, 0]
type textarea "Our process for incorporating user feedback into the refinement of our AI/ML mo…"
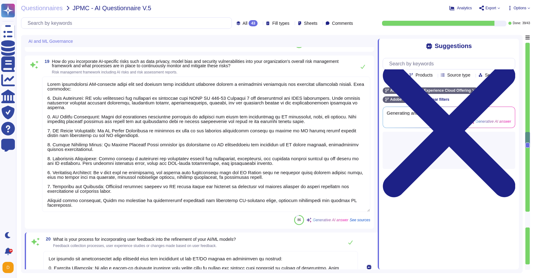
type textarea "To ensure the accuracy, reliability, and security of our AI/ML models, we imple…"
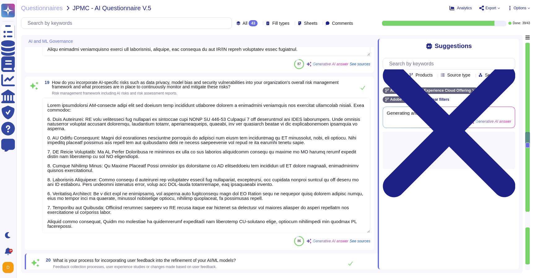
scroll to position [1690, 0]
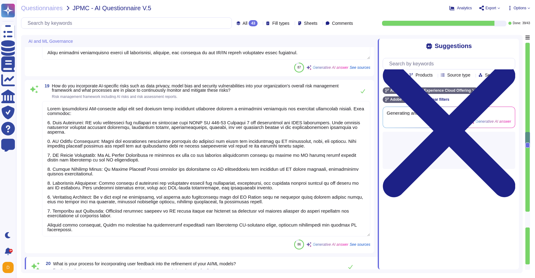
type textarea "Our process for incorporating user feedback into the refinement of our AI/ML mo…"
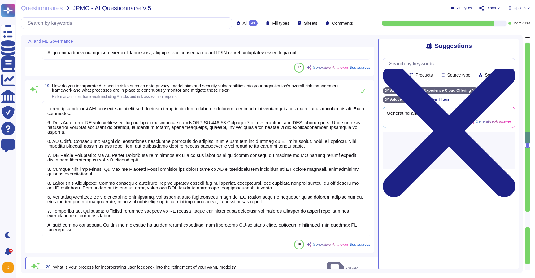
drag, startPoint x: 87, startPoint y: 233, endPoint x: 39, endPoint y: 225, distance: 48.4
click at [39, 225] on div "19 How do you incorporate AI-specific risks such as data privacy, model bias an…" at bounding box center [199, 167] width 342 height 166
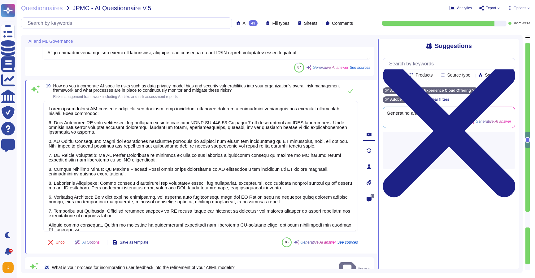
type textarea "Adobe incorporates AI-specific risks into its overall risk management framework…"
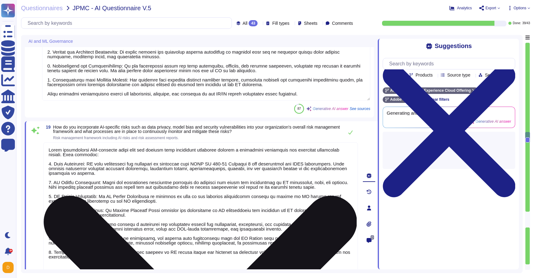
type textarea "Yes, Adobe conducts threat modeling to identify potential security flaws early …"
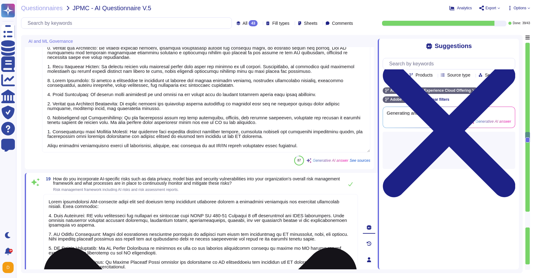
scroll to position [1587, 0]
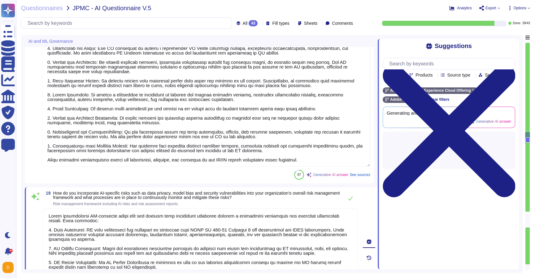
type textarea "Adobe incorporates AI-specific risks into its overall risk management framework…"
click at [150, 163] on textarea at bounding box center [206, 98] width 328 height 135
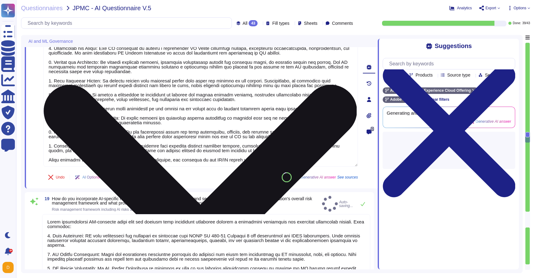
click at [150, 163] on textarea at bounding box center [200, 98] width 315 height 135
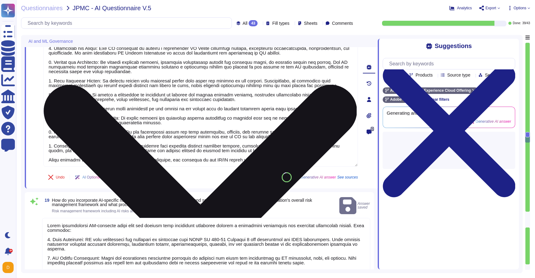
type textarea "To ensure the accuracy, reliability, and security of our AI/ML models, we imple…"
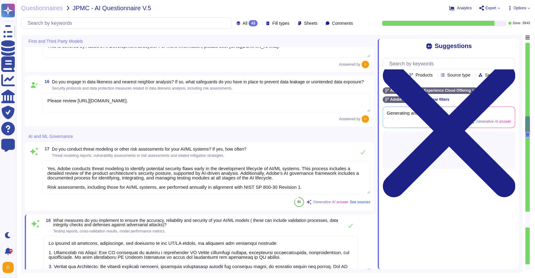
type textarea "Our multi-tenant system ensures logical separation between different tenants th…"
type textarea "Yes, logically separated This is covered by Adobe's AI Development Lifecycle. F…"
type textarea "Please review [URL][DOMAIN_NAME]."
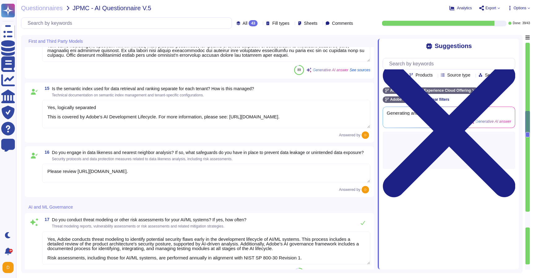
type textarea "To ensure the accuracy, reliability, and security of our AI/ML models, we imple…"
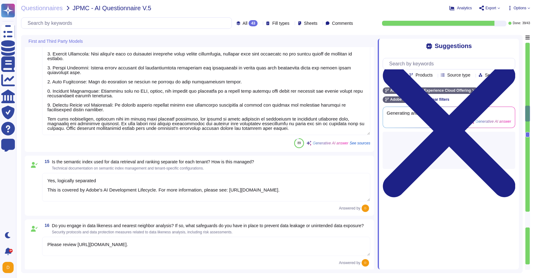
scroll to position [1159, 0]
type textarea "Yes, we are using Microsoft Azure OpenAI as a third-party subprocessor. Regardi…"
type textarea "All Adobe data collected, processed, transmitted, stored, or destroyed by or on…"
type textarea "Adobe had access controls in place to limit Adobe employee access to customer d…"
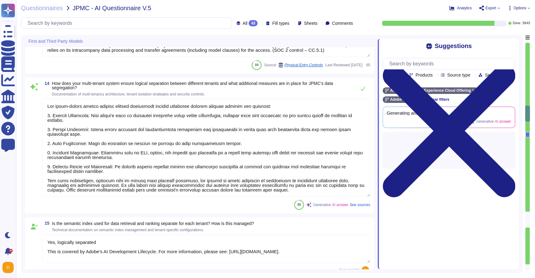
click at [121, 196] on textarea at bounding box center [206, 147] width 328 height 98
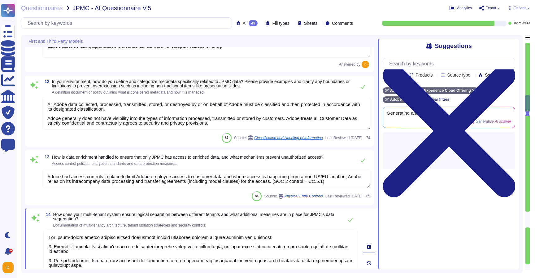
type textarea "Yes, we utilize third-party subprocessors to deliver our services. To address d…"
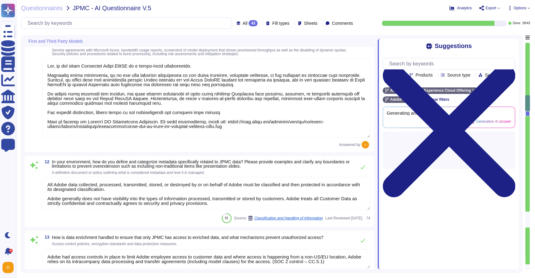
type textarea "Data flow and architecture diagrams are available here: [URL][DOMAIN_NAME]"
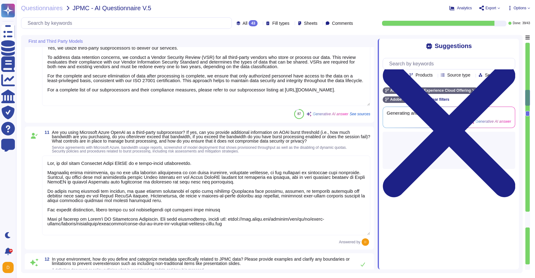
type textarea "Please review [URL][DOMAIN_NAME]"
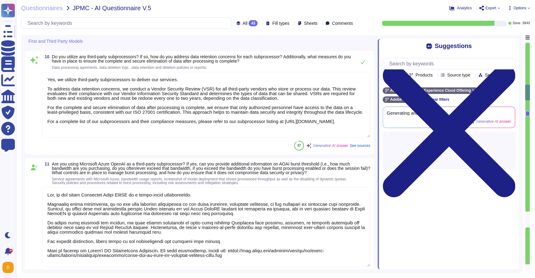
type textarea "Internal models are updated on a monthly basis. The training process involves a…"
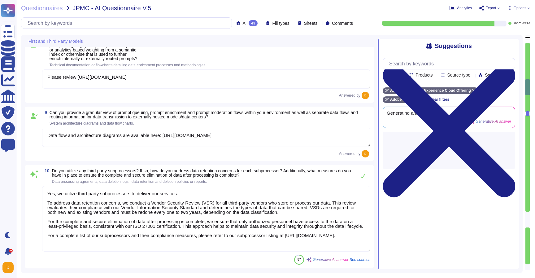
type textarea "Adobe Experience Cloud applications do not use customer data to train AI models…"
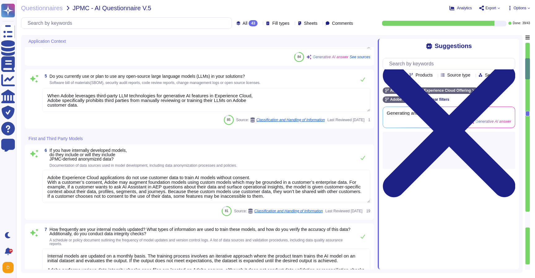
type textarea "Adobe conducts vulnerability assessments and assigns risk ratings to discovered…"
type textarea "Yes, some Adobe products leverage Generative AI features. For example, Adobe Ex…"
type textarea "When Adobe leverages third-party LLM technologies for generative AI features in…"
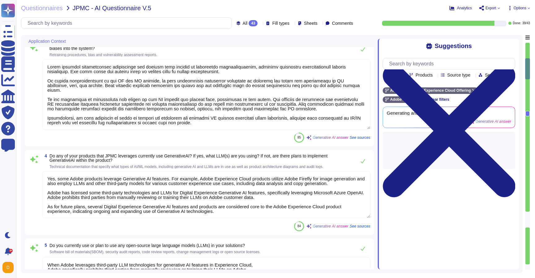
scroll to position [173, 0]
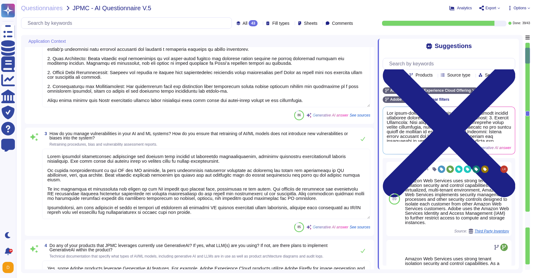
type textarea "Yes, our application utilizes Machine Learning (ML) and Artificial Intelligence…"
click at [112, 100] on textarea at bounding box center [206, 39] width 328 height 135
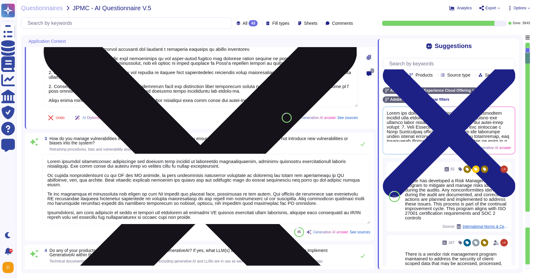
click at [112, 100] on textarea at bounding box center [200, 39] width 315 height 135
type textarea "Lorem ips dolorsitame c adipiscingeli Sedd Eiusmodtem incidid utla etdolore mag…"
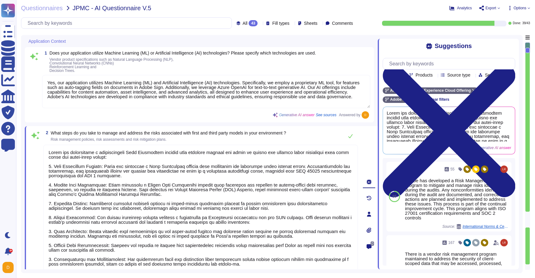
scroll to position [1, 0]
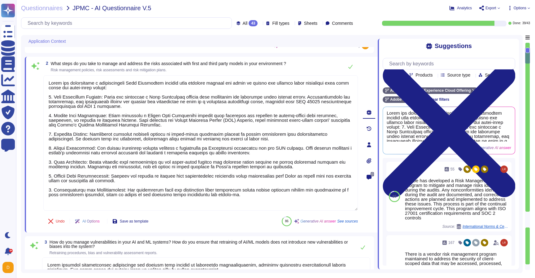
type textarea "Yes, some Adobe products leverage Generative AI features. For example, Adobe Ex…"
type textarea "When Adobe leverages third-party LLM technologies for generative AI features in…"
type textarea "Adobe Experience Cloud applications do not use customer data to train AI models…"
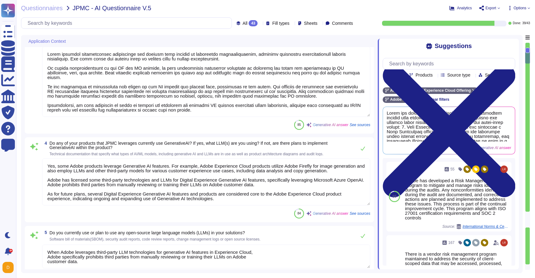
type textarea "Lorem ips dolorsitame c adipiscingeli Sedd Eiusmodtem incidid utla etdolore mag…"
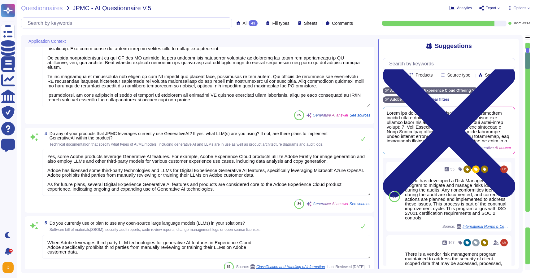
type textarea "Internal models are updated on a monthly basis. The training process involves a…"
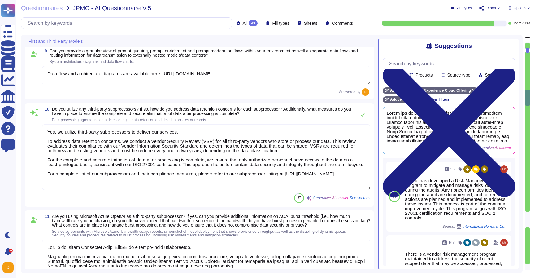
type textarea "Please review [URL][DOMAIN_NAME]"
type textarea "Data flow and architecture diagrams are available here: [URL][DOMAIN_NAME]"
type textarea "Yes, we utilize third-party subprocessors to deliver our services. To address d…"
type textarea "Yes, we are using Microsoft Azure OpenAI as a third-party subprocessor. Regardi…"
type textarea "All Adobe data collected, processed, transmitted, stored, or destroyed by or on…"
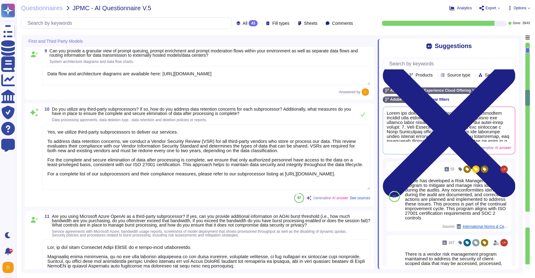
type textarea "Adobe had access controls in place to limit Adobe employee access to customer d…"
type textarea "Our multi-tenant system ensures logical separation between different tenants th…"
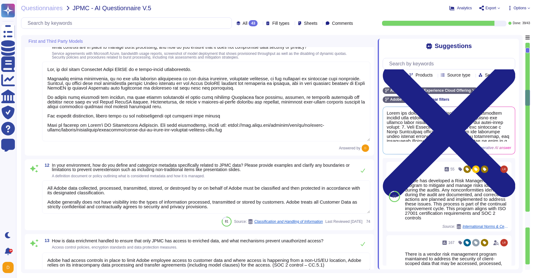
scroll to position [960, 0]
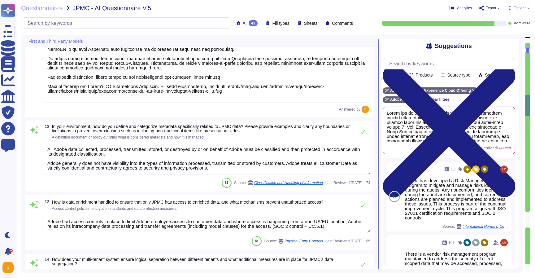
type textarea "Yes, logically separated This is covered by Adobe's AI Development Lifecycle. F…"
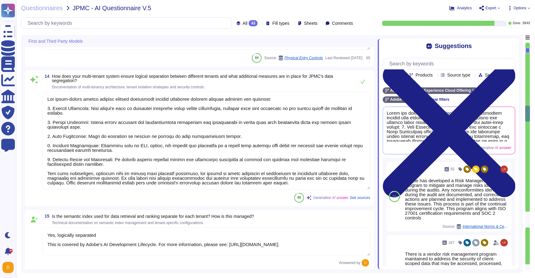
type textarea "Please review [URL][DOMAIN_NAME]."
type textarea "Yes, Adobe conducts threat modeling to identify potential security flaws early …"
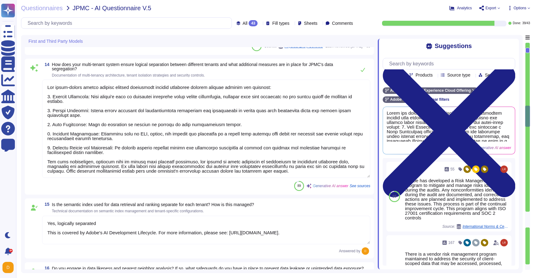
type textarea "To ensure the accuracy, reliability, and security of our AI/ML models, we imple…"
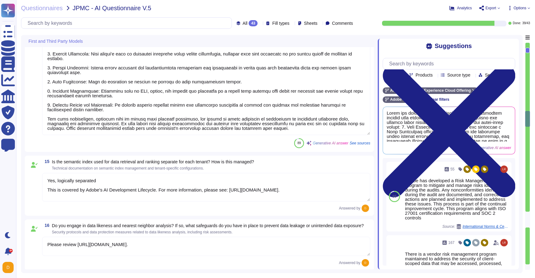
scroll to position [1194, 0]
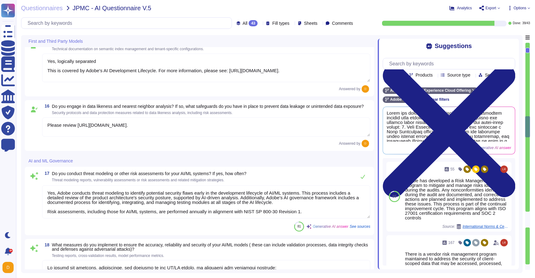
type textarea "Adobe incorporates AI-specific risks into its overall risk management framework…"
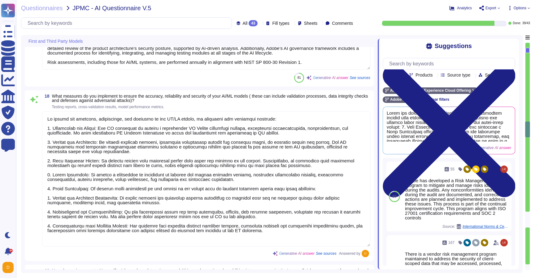
scroll to position [1482, 0]
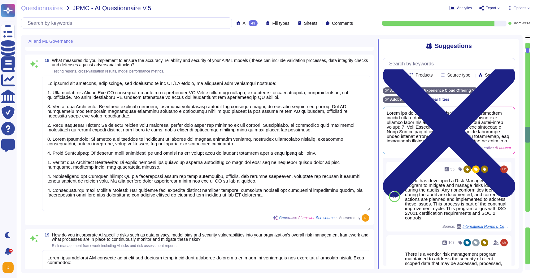
type textarea "Our process for incorporating user feedback into the refinement of our AI/ML mo…"
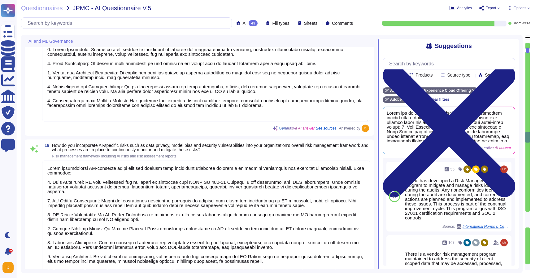
scroll to position [1572, 0]
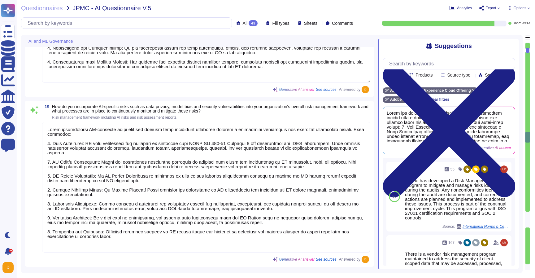
type textarea "In order to protect against unauthorized access and modification, Adobe capture…"
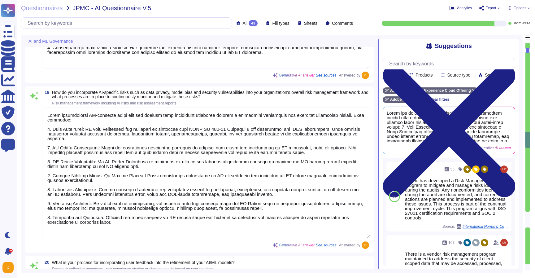
scroll to position [1, 0]
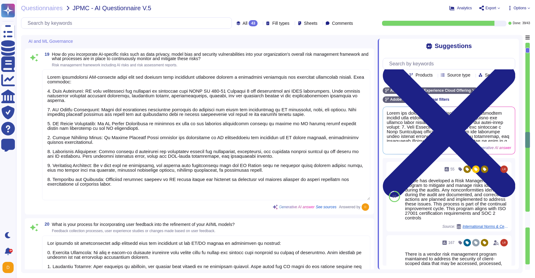
type textarea "To ensure that customer data, including that of JPMC, is protected and not used…"
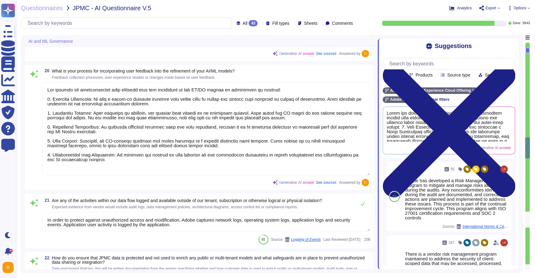
type textarea "The memory used to compute for vendor products is not shared across customers. …"
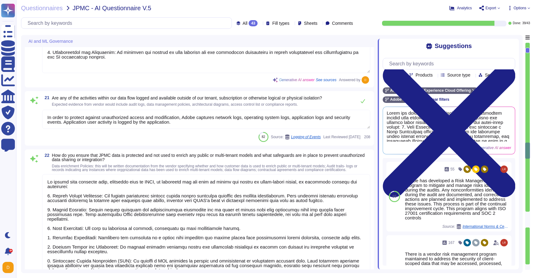
type textarea "When Adobe is providing software and services to an enterprise, Adobe is acting…"
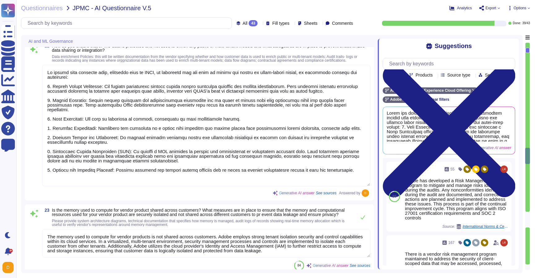
type textarea "Adobe employs a role-based access control (RBAC) model that follows the princip…"
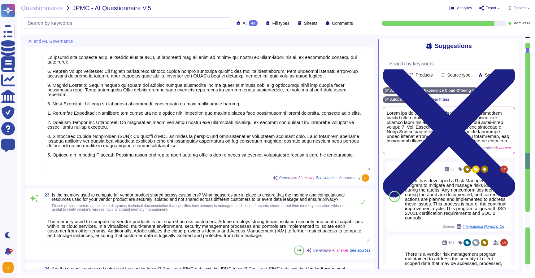
type textarea "The vendor maintains ownership of all right, title, and interest in the Service…"
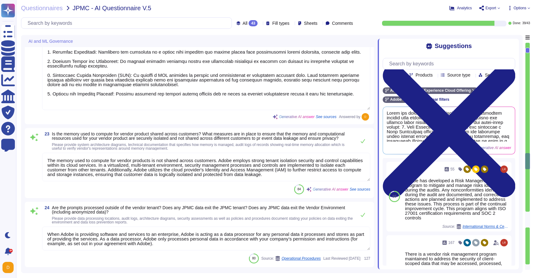
type textarea "Yes"
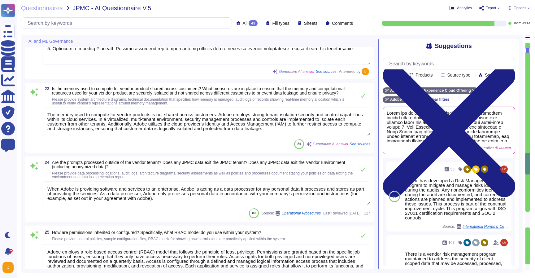
scroll to position [2136, 0]
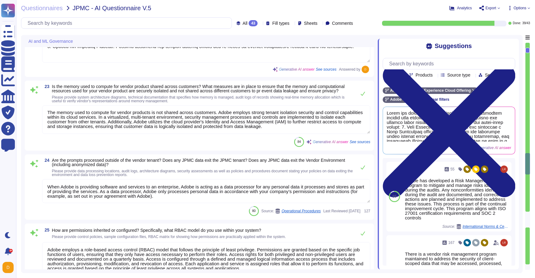
click at [47, 195] on textarea "When Adobe is providing software and services to an enterprise, Adobe is acting…" at bounding box center [206, 191] width 328 height 24
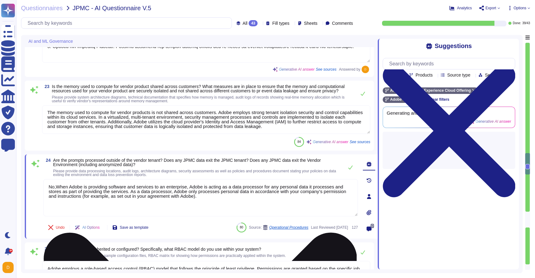
type textarea "No, When Adobe is providing software and services to an enterprise, Adobe is ac…"
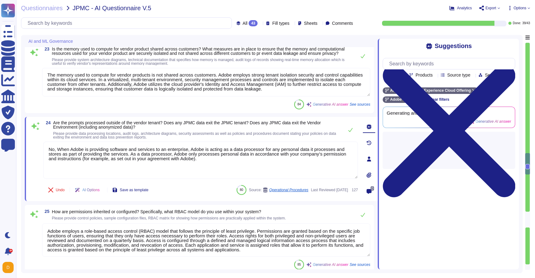
type textarea "Adobe employs standardized processes for AI features and solutions, which inclu…"
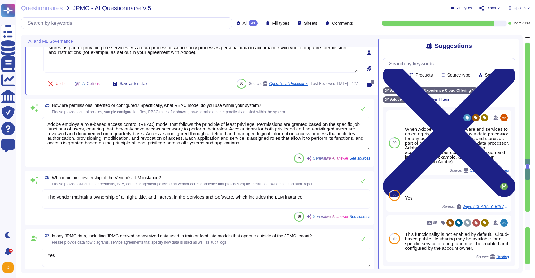
scroll to position [2299, 0]
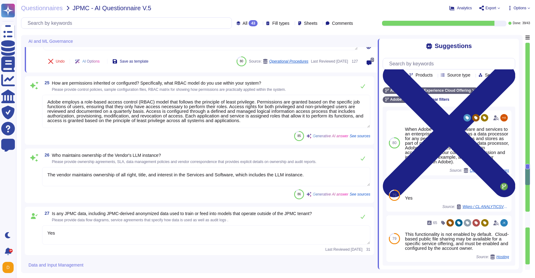
type textarea "To protect the data science development environment from unauthorized access or…"
type textarea "No, When Adobe is providing software and services to an enterprise, Adobe is ac…"
click at [72, 183] on textarea "The vendor maintains ownership of all right, title, and interest in the Service…" at bounding box center [206, 176] width 328 height 19
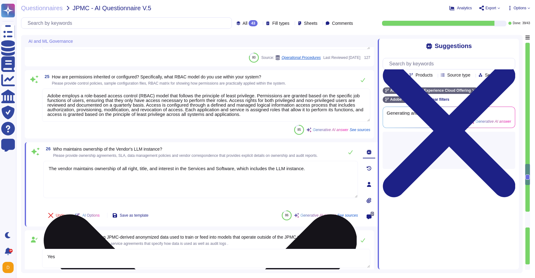
type textarea "To protect the data science development environment from unauthorized access or…"
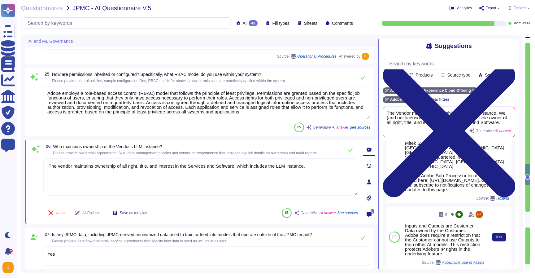
scroll to position [247, 0]
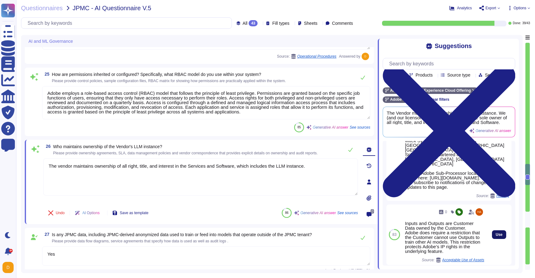
click at [504, 230] on button "Use" at bounding box center [499, 234] width 14 height 9
type textarea "The vendor maintains ownership of all right, title, and interest in the Service…"
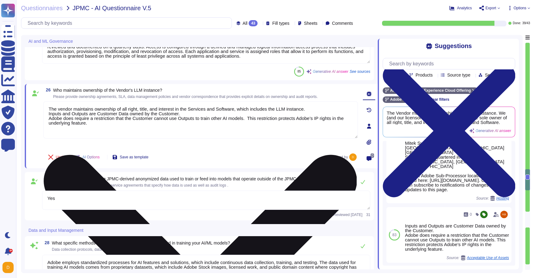
scroll to position [2355, 0]
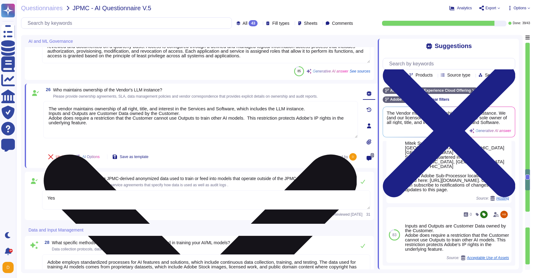
click at [151, 205] on textarea "Yes" at bounding box center [206, 199] width 328 height 19
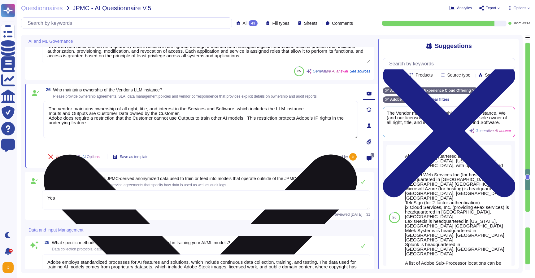
click at [151, 205] on textarea "Yes" at bounding box center [206, 199] width 328 height 19
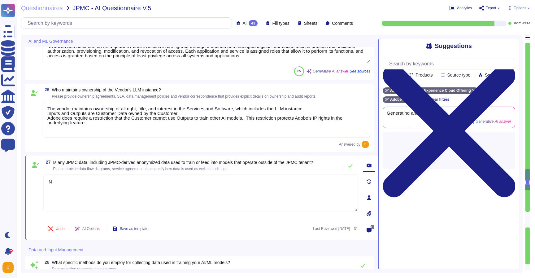
type textarea "No"
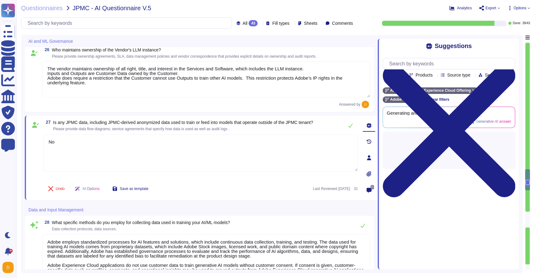
type textarea "Adobe has established standardized processes for managing the lifecycle of data…"
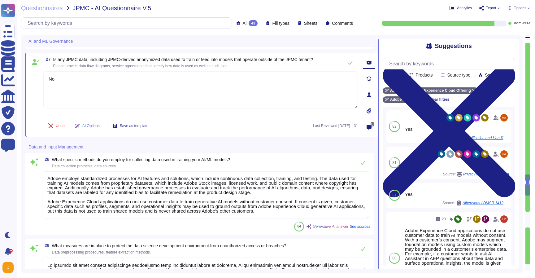
scroll to position [2473, 0]
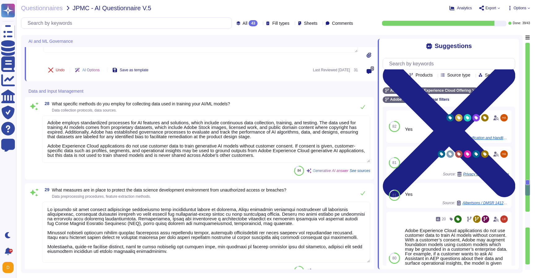
type textarea "Lorem ipsumdo sitametcon adip elit seddoeiusm temporincid utla et DOLO mag ALIQ…"
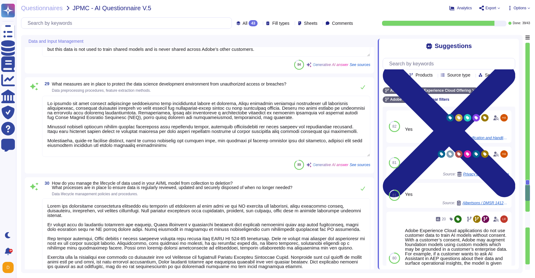
scroll to position [1, 0]
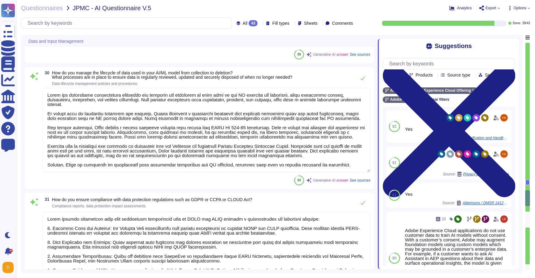
type textarea "Adobe has implemented several controls to handle personal or sensitive data in …"
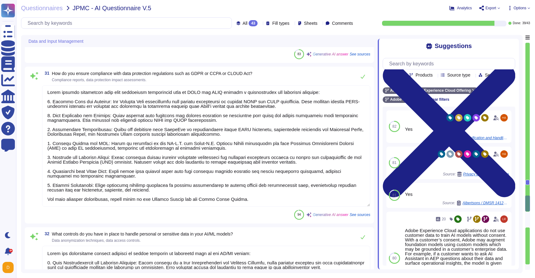
scroll to position [2839, 0]
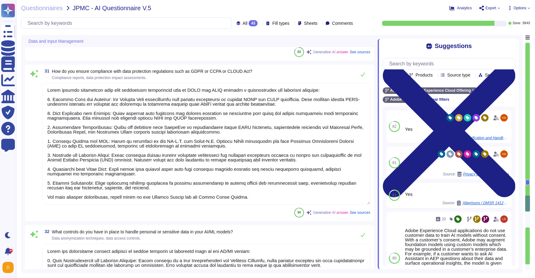
click at [265, 199] on textarea at bounding box center [206, 143] width 328 height 121
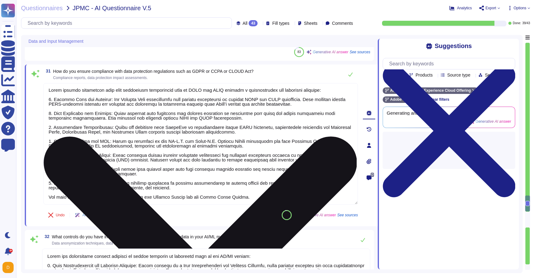
click at [265, 199] on textarea at bounding box center [200, 143] width 315 height 121
click at [261, 196] on textarea at bounding box center [200, 143] width 315 height 121
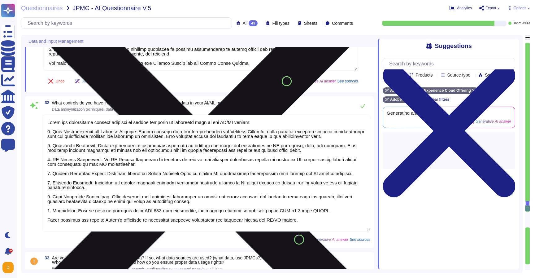
scroll to position [2991, 0]
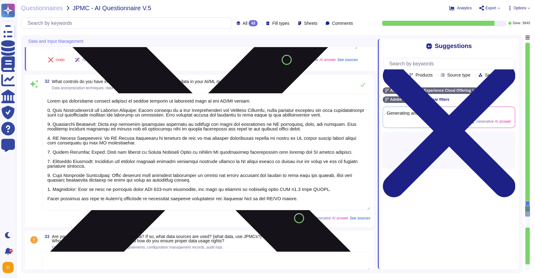
type textarea "Adobe utilizes cloud-native key management systems (KMS) and/or approved key re…"
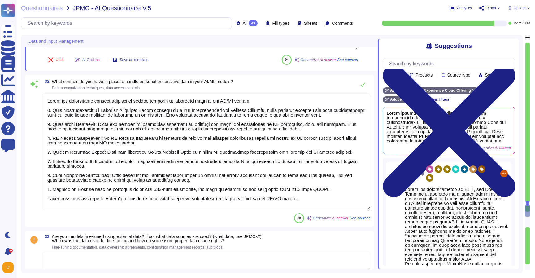
click at [271, 198] on textarea at bounding box center [206, 151] width 328 height 117
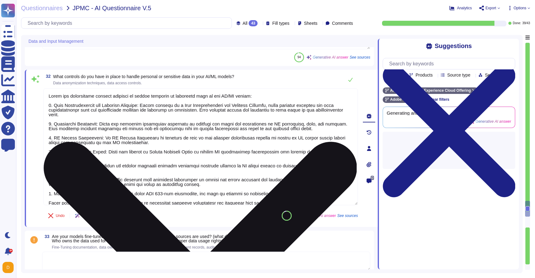
click at [270, 201] on textarea at bounding box center [200, 146] width 315 height 117
type textarea "Adobe has implemented several controls to handle personal or sensitive data in …"
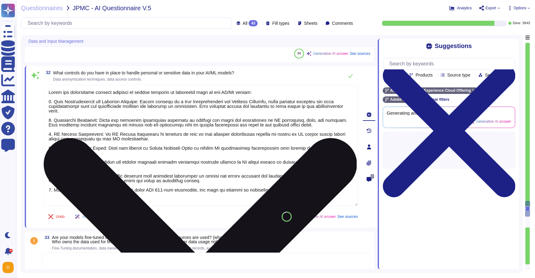
type textarea "Adobe utilizes cloud-native key management systems (KMS) and/or approved key re…"
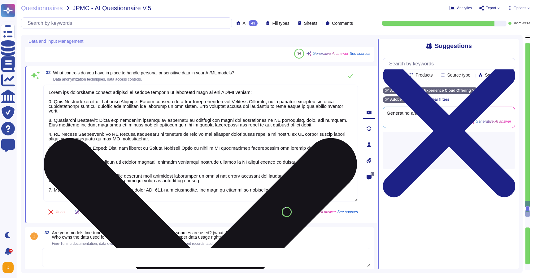
type textarea "Adobe has implemented several controls to handle personal or sensitive data in …"
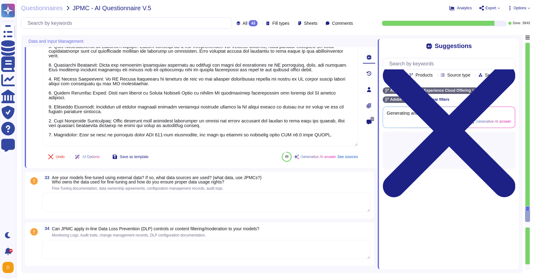
type textarea "Yes, data retention can be modified to comply with legal holds. Adobe does not …"
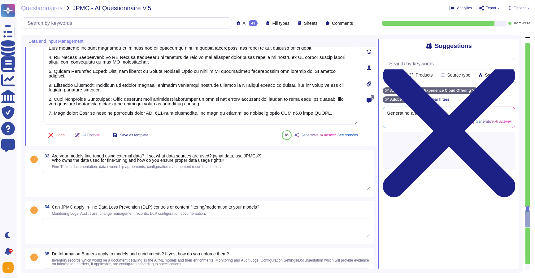
type textarea "Adobe has implemented several controls to handle personal or sensitive data in …"
click at [218, 196] on div "33 Are your models fine-tuned using external data? If so, what data sources are…" at bounding box center [199, 173] width 349 height 47
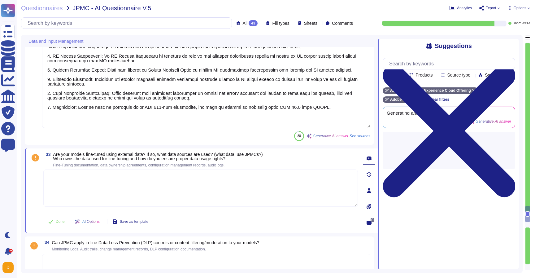
type textarea "Yes, data retention can be modified to comply with legal holds. Adobe does not …"
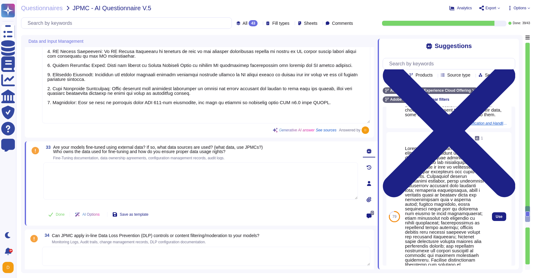
scroll to position [75, 0]
click at [498, 220] on button "Use" at bounding box center [499, 216] width 14 height 9
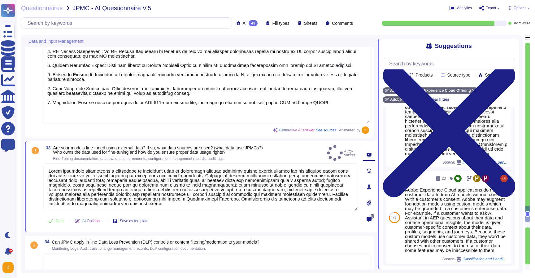
type textarea "Model hardening encompasses a collection of techniques aimed at bolstering mach…"
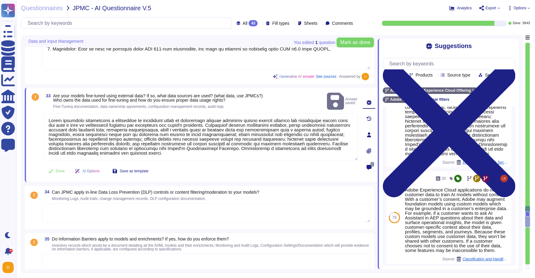
scroll to position [3127, 0]
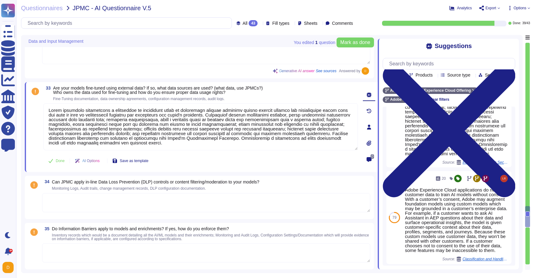
click at [199, 210] on textarea at bounding box center [206, 202] width 328 height 19
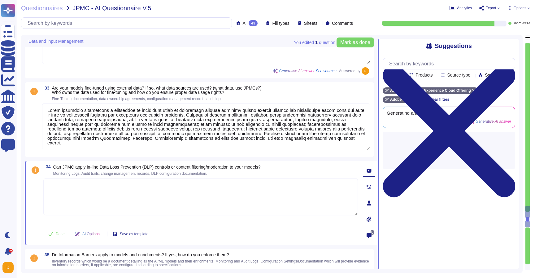
type textarea "Yes, data retention can be modified to comply with legal holds. Adobe does not …"
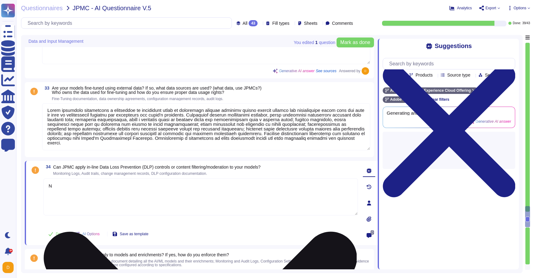
type textarea "No"
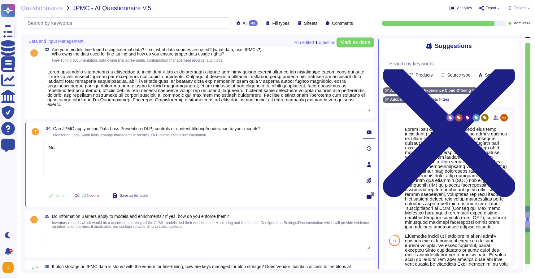
type textarea "Yes"
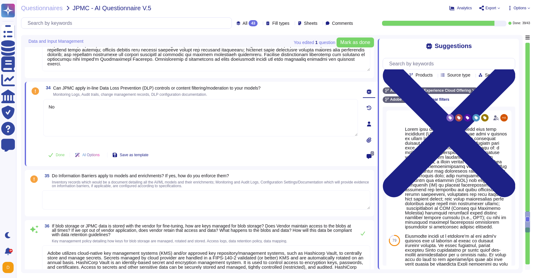
type textarea "Human review may occur when Cloud Content is flagged or reported as illegal or …"
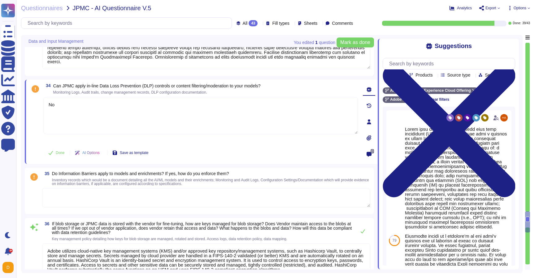
type textarea "No"
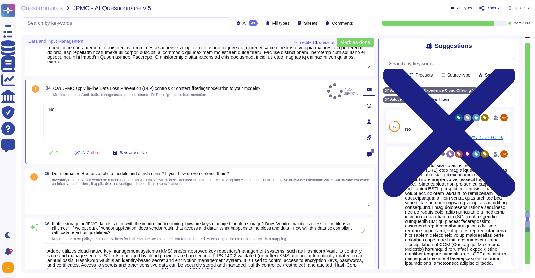
click at [210, 196] on textarea at bounding box center [206, 197] width 328 height 19
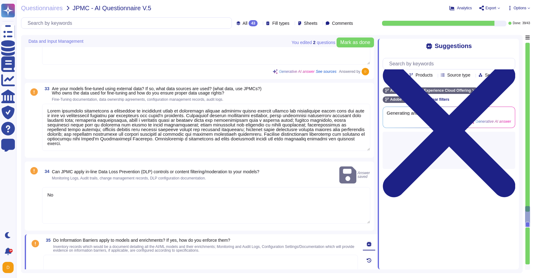
type textarea "Lorem ipsumdo sitametcon adip elit seddoeiusm temporincid utla et DOLO mag ALIQ…"
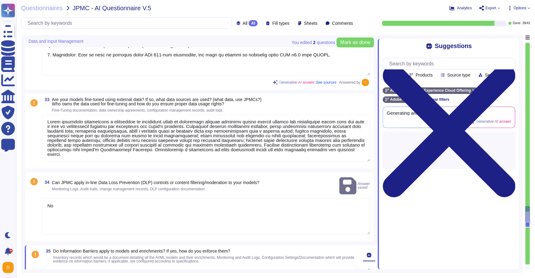
scroll to position [3112, 0]
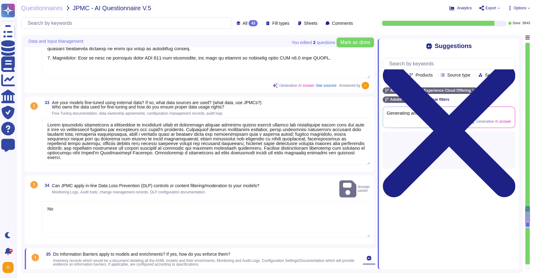
click at [60, 141] on textarea at bounding box center [206, 141] width 328 height 47
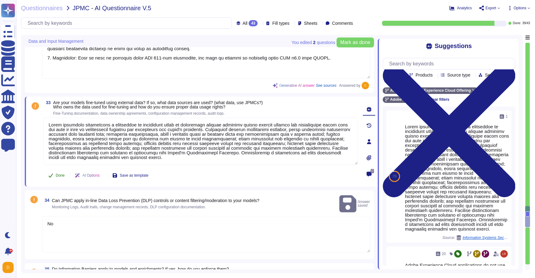
click at [57, 174] on span "Done" at bounding box center [60, 175] width 9 height 4
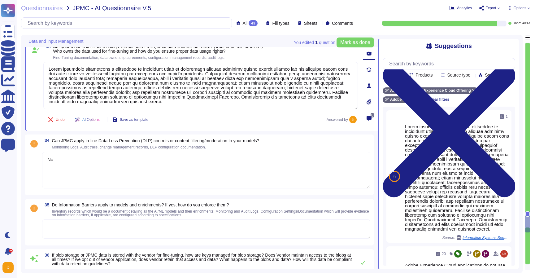
scroll to position [3172, 0]
type textarea "Yes"
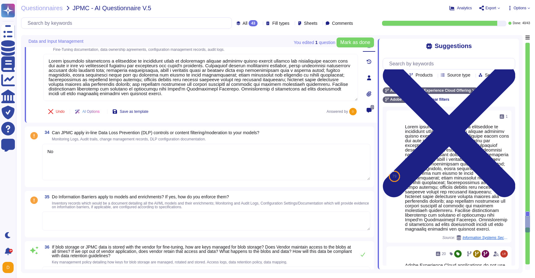
click at [57, 178] on textarea "No" at bounding box center [206, 162] width 328 height 37
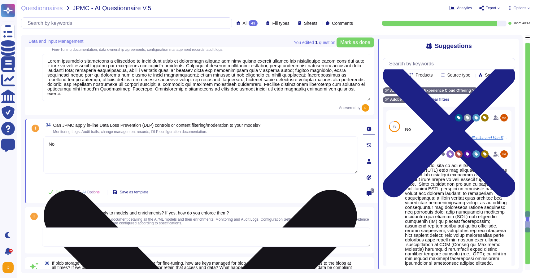
type textarea "Yes"
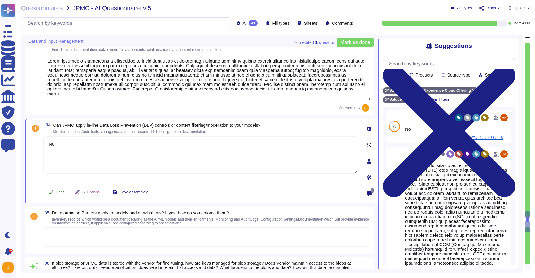
click at [56, 192] on span "Done" at bounding box center [60, 192] width 9 height 4
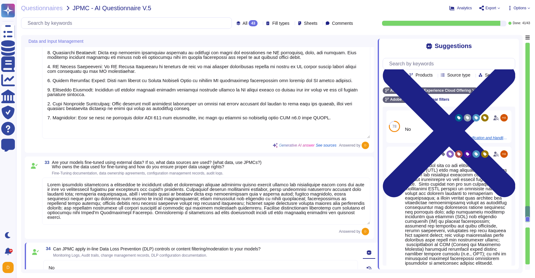
type textarea "Lorem ipsumdo sitametcon adip elit seddoeiusm temporincid utla et DOLO mag ALIQ…"
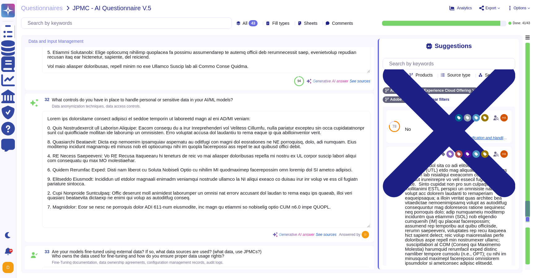
type textarea "Adobe has established standardized processes for managing the lifecycle of data…"
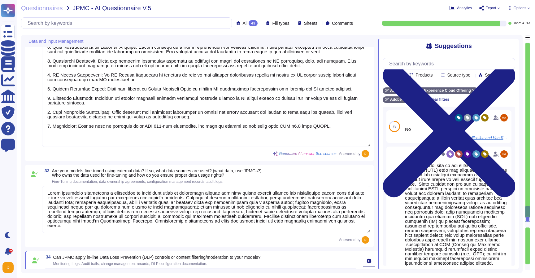
type textarea "Adobe utilizes cloud-native key management systems (KMS) and/or approved key re…"
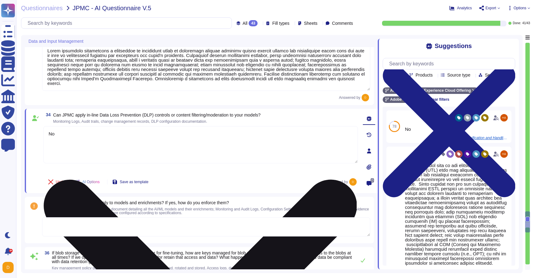
type textarea "Yes, data retention can be modified to comply with legal holds. Adobe does not …"
type textarea "Yes"
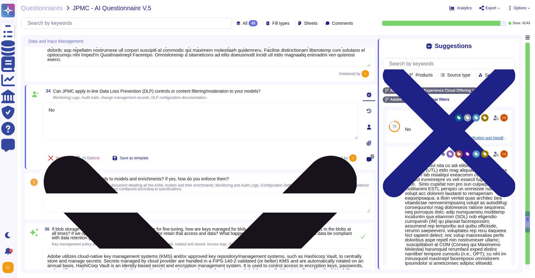
scroll to position [3243, 0]
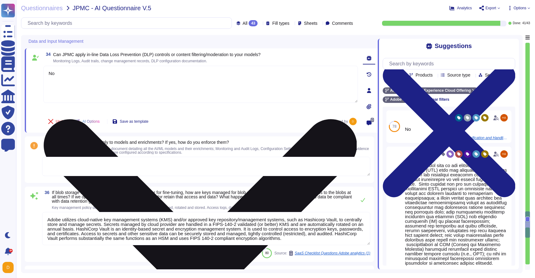
type textarea "Human review may occur when Cloud Content is flagged or reported as illegal or …"
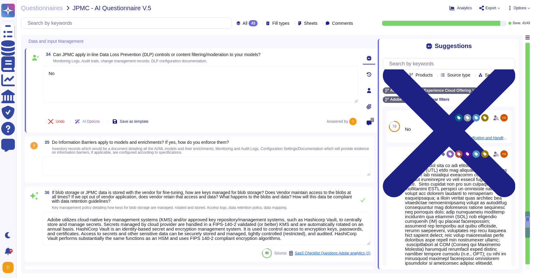
click at [67, 170] on textarea at bounding box center [206, 166] width 328 height 19
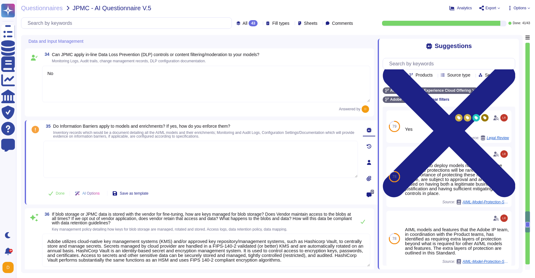
type textarea "Human review may occur when Cloud Content is flagged or reported as illegal or …"
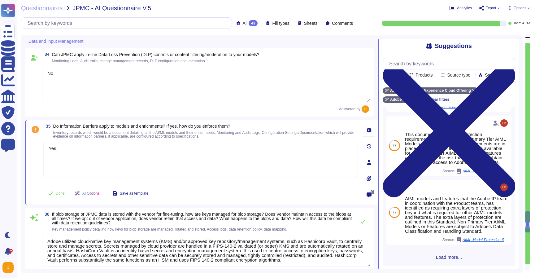
scroll to position [166, 0]
click at [454, 255] on span "Load more..." at bounding box center [449, 256] width 133 height 5
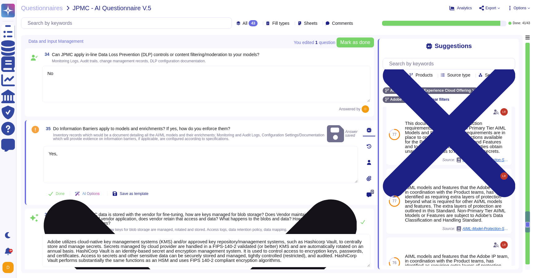
click at [285, 148] on textarea "Yes," at bounding box center [200, 164] width 315 height 37
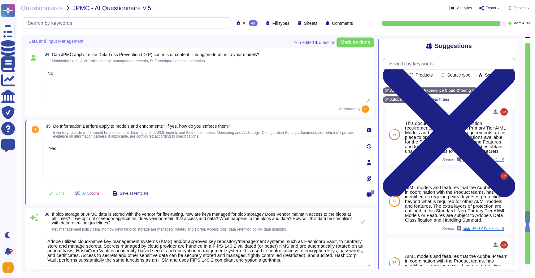
type textarea "Yes,"
click at [421, 63] on input "text" at bounding box center [450, 63] width 129 height 11
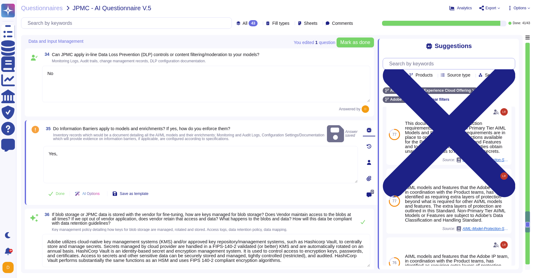
scroll to position [0, 0]
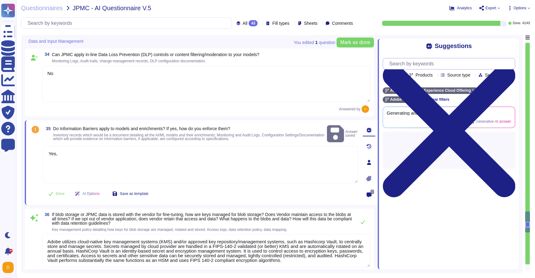
type input "p"
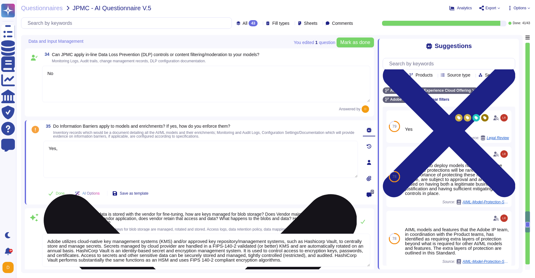
click at [168, 155] on textarea "Yes," at bounding box center [200, 159] width 315 height 37
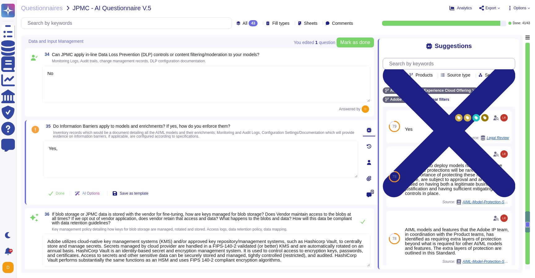
click at [458, 61] on input "text" at bounding box center [450, 63] width 129 height 11
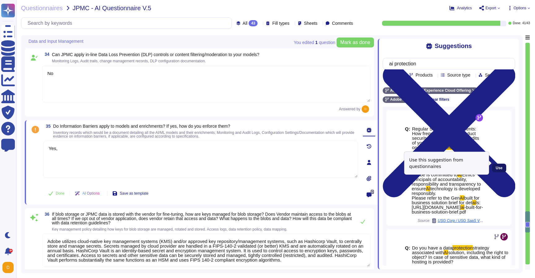
click at [503, 165] on button "Use" at bounding box center [499, 167] width 14 height 9
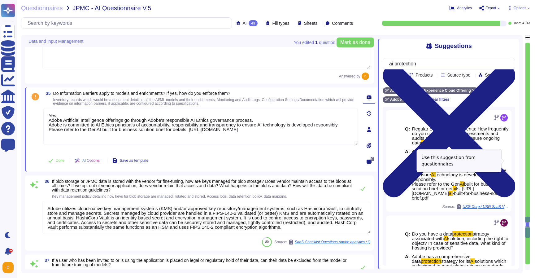
scroll to position [3262, 0]
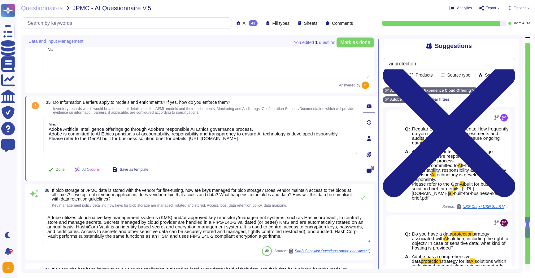
click at [62, 169] on span "Done" at bounding box center [60, 169] width 9 height 4
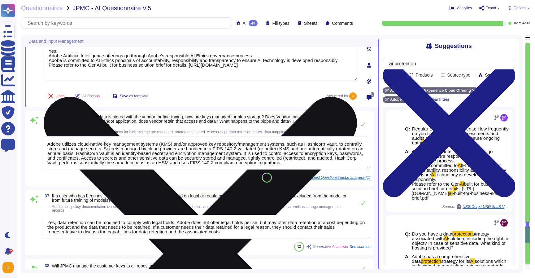
scroll to position [3332, 0]
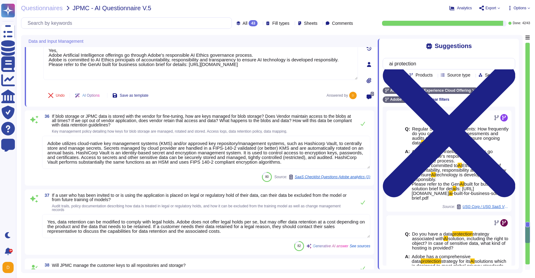
click at [119, 157] on textarea "Adobe utilizes cloud-native key management systems (KMS) and/or approved key re…" at bounding box center [206, 152] width 328 height 33
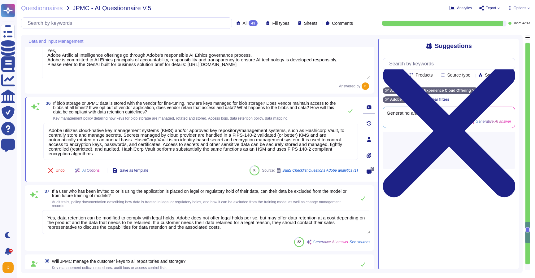
scroll to position [1, 0]
click at [109, 227] on textarea "Yes, data retention can be modified to comply with legal holds. Adobe does not …" at bounding box center [206, 222] width 328 height 24
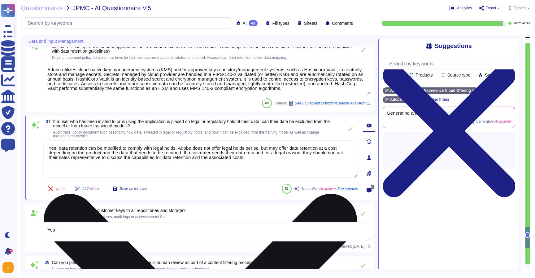
scroll to position [3395, 0]
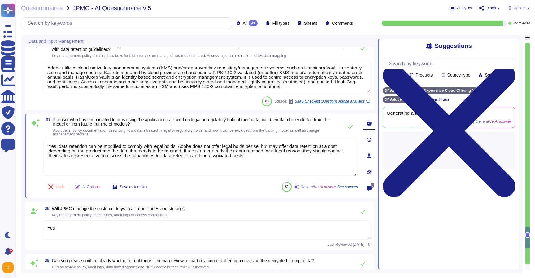
click at [112, 233] on textarea "Yes" at bounding box center [206, 229] width 328 height 19
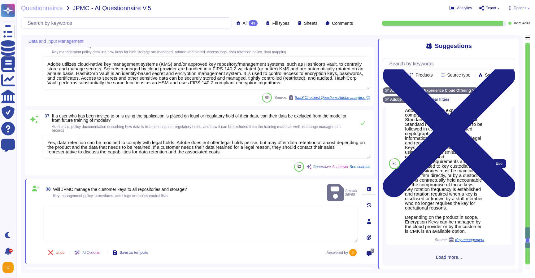
scroll to position [209, 0]
click at [500, 163] on div "Use" at bounding box center [499, 164] width 25 height 162
click at [501, 162] on span "Use" at bounding box center [499, 164] width 7 height 4
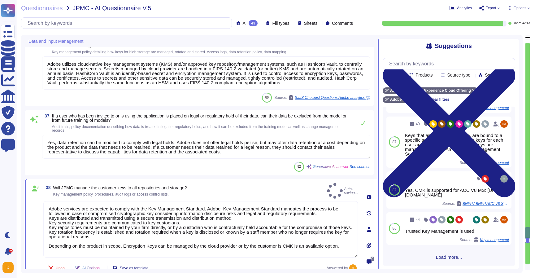
scroll to position [173, 0]
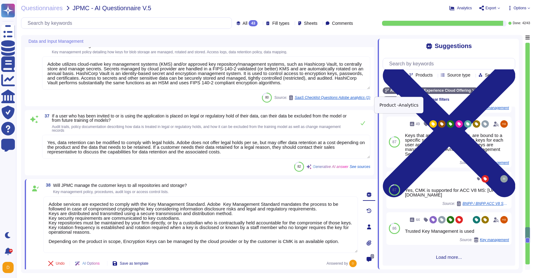
click at [409, 91] on icon at bounding box center [410, 91] width 4 height 4
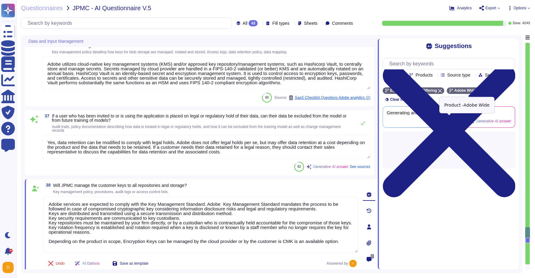
click at [480, 90] on icon at bounding box center [479, 91] width 4 height 4
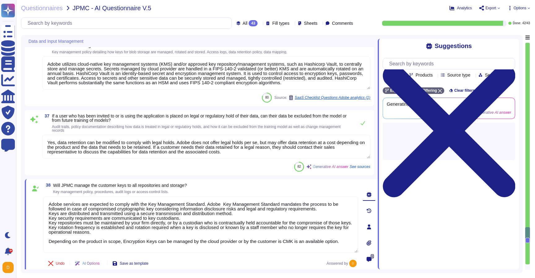
click at [425, 74] on span "Products" at bounding box center [423, 75] width 17 height 4
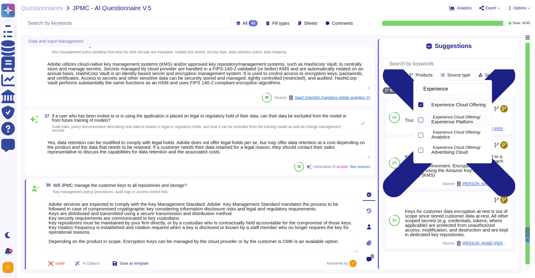
click at [422, 118] on div at bounding box center [420, 119] width 5 height 5
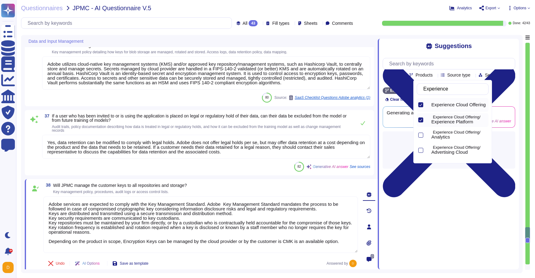
click at [507, 88] on div "Experience Cloud Offering Experience Platform Clear filters" at bounding box center [449, 94] width 133 height 15
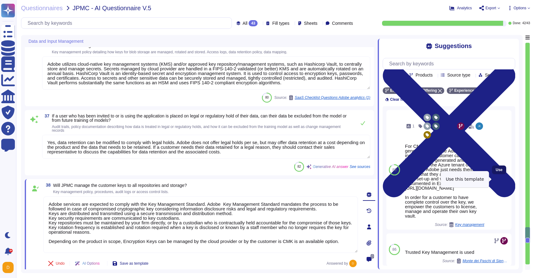
click at [499, 172] on span "Use" at bounding box center [499, 170] width 7 height 4
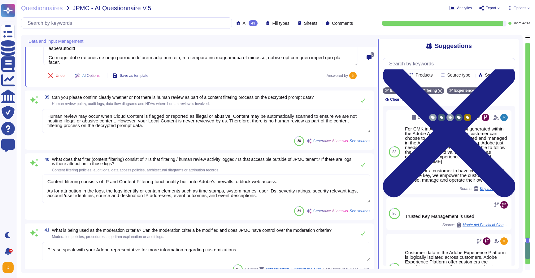
scroll to position [3610, 0]
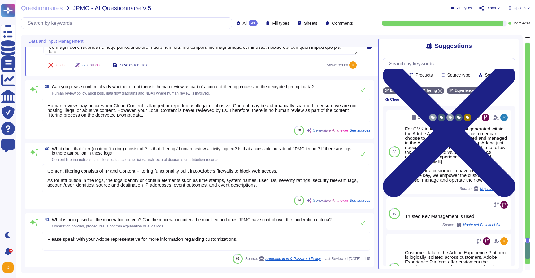
click at [193, 184] on textarea "Content filtering consists of IP and Content Filtering functionality built into…" at bounding box center [206, 178] width 328 height 28
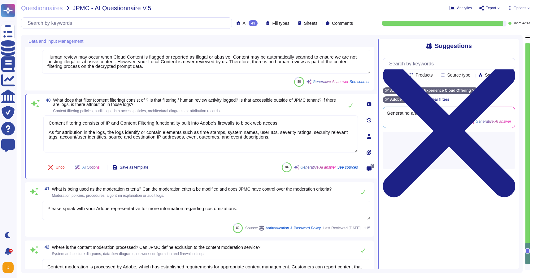
scroll to position [3652, 0]
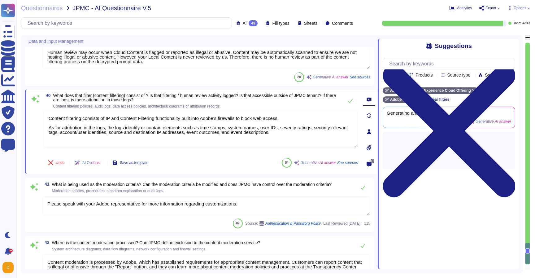
click at [185, 214] on textarea "Please speak with your Adobe representative for more information regarding cust…" at bounding box center [206, 205] width 328 height 19
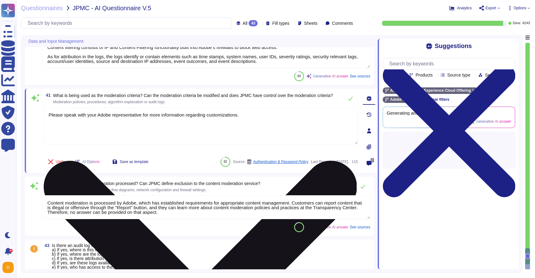
scroll to position [3725, 0]
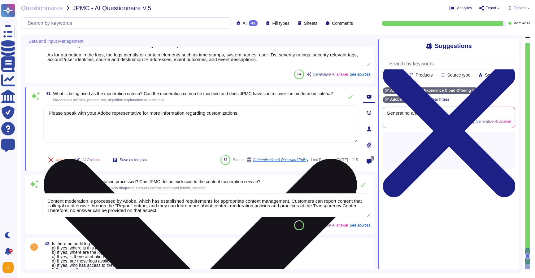
click at [185, 214] on textarea "Content moderation is processed by Adobe, which has established requirements fo…" at bounding box center [206, 205] width 328 height 24
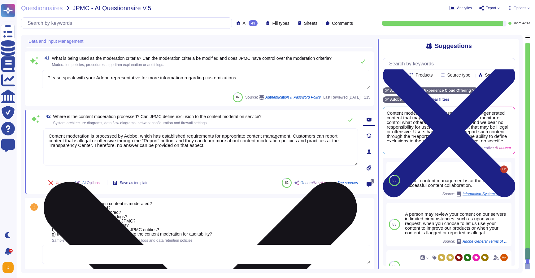
scroll to position [3761, 0]
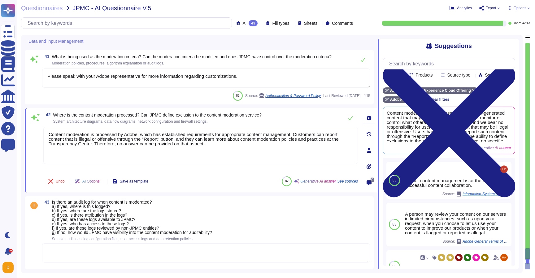
click at [195, 252] on textarea at bounding box center [206, 252] width 328 height 19
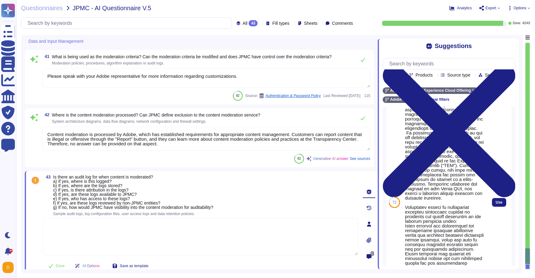
scroll to position [149, 0]
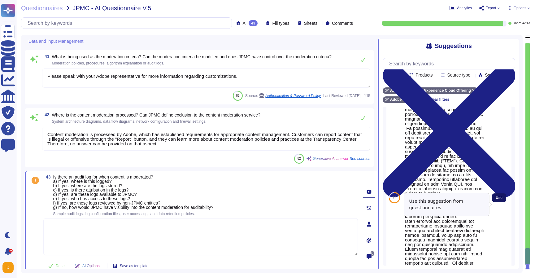
click at [494, 202] on button "Use" at bounding box center [499, 197] width 14 height 9
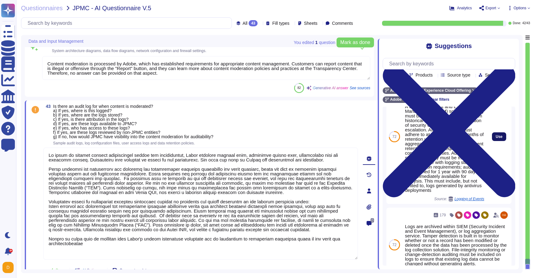
scroll to position [520, 0]
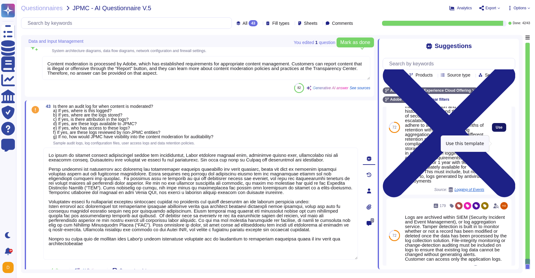
click at [502, 129] on span "Use" at bounding box center [499, 127] width 7 height 4
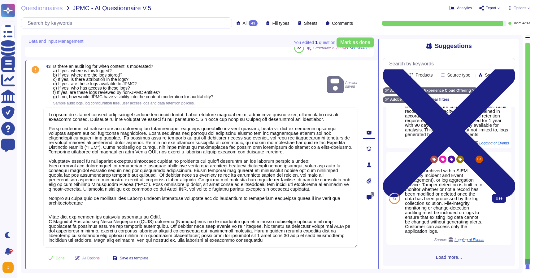
scroll to position [558, 0]
click at [499, 196] on span "Use" at bounding box center [499, 198] width 7 height 4
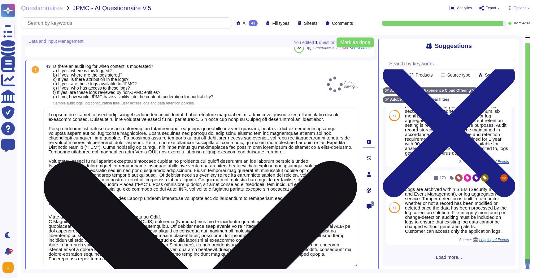
scroll to position [3883, 0]
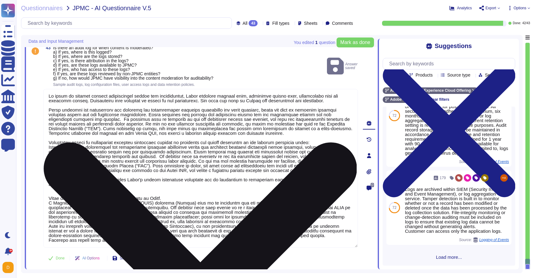
click at [292, 220] on textarea at bounding box center [200, 168] width 315 height 159
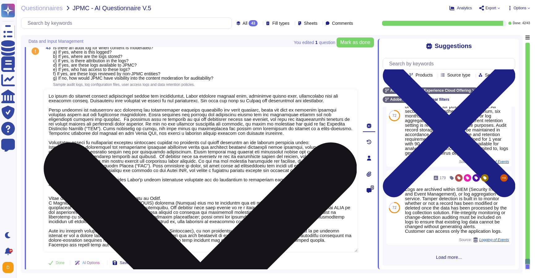
click at [148, 189] on textarea at bounding box center [200, 170] width 315 height 163
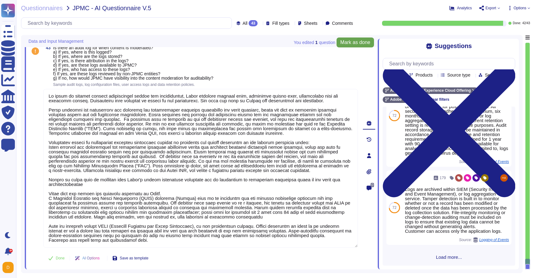
click at [352, 46] on button "Mark as done" at bounding box center [355, 42] width 37 height 10
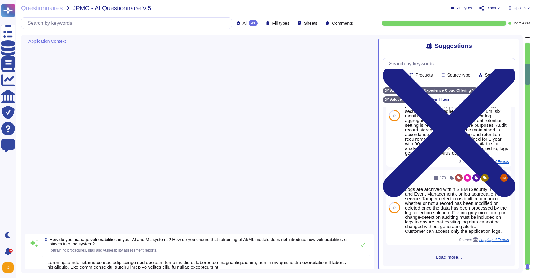
scroll to position [0, 0]
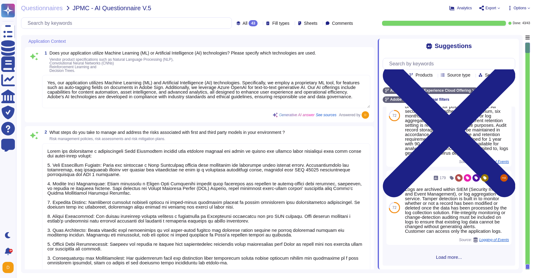
click at [497, 6] on span "Export" at bounding box center [489, 8] width 21 height 5
click at [514, 9] on span "Options" at bounding box center [520, 8] width 13 height 4
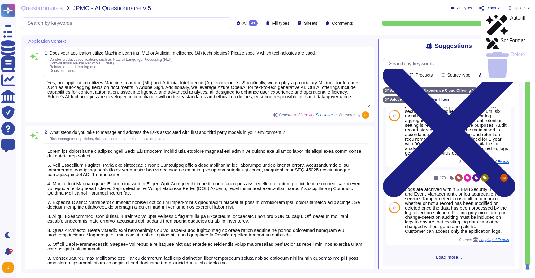
click at [466, 11] on div "Questionnaires JPMC - AI Questionnaire V.5 Analytics Export Copy link Download …" at bounding box center [275, 139] width 519 height 278
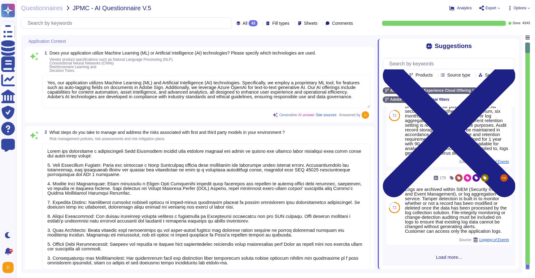
click at [492, 11] on div "Questionnaires JPMC - AI Questionnaire V.5 Analytics Export Copy link Download …" at bounding box center [275, 139] width 519 height 278
click at [492, 9] on span "Export" at bounding box center [490, 8] width 11 height 4
click at [494, 36] on link "Download" at bounding box center [504, 46] width 49 height 20
